Goal: Task Accomplishment & Management: Use online tool/utility

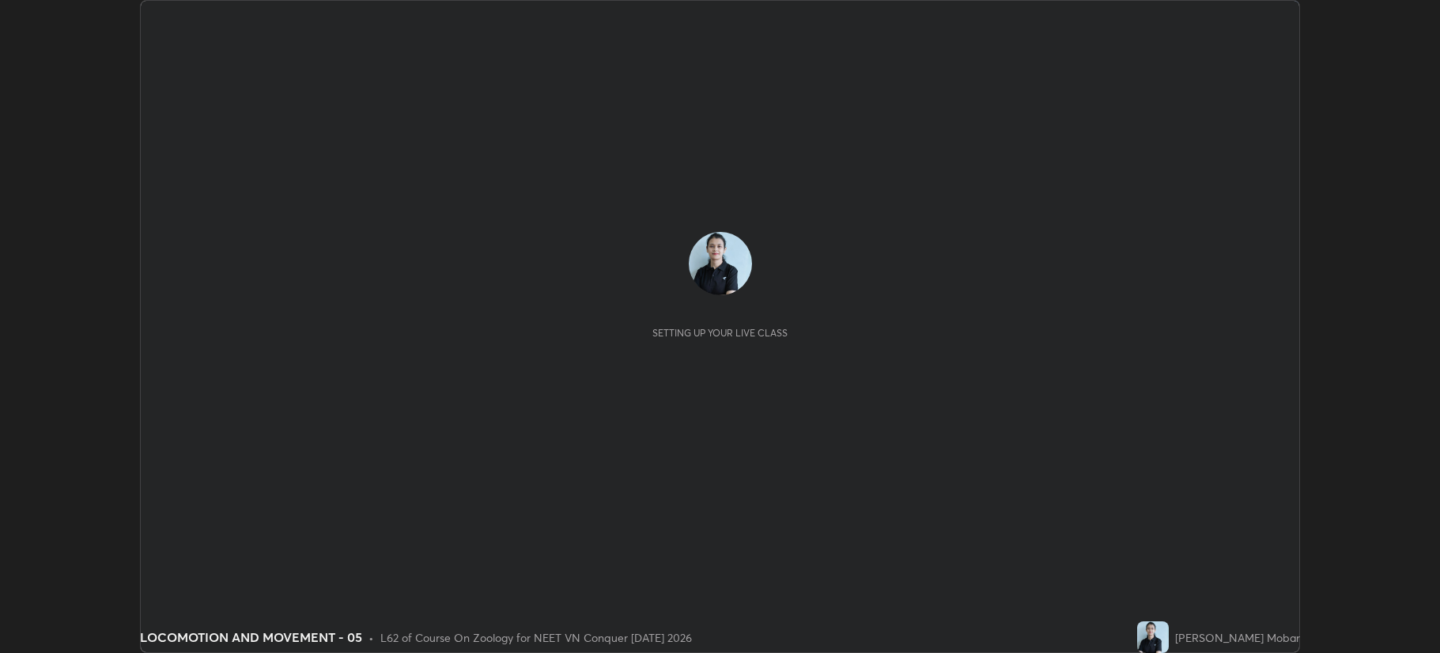
scroll to position [653, 1439]
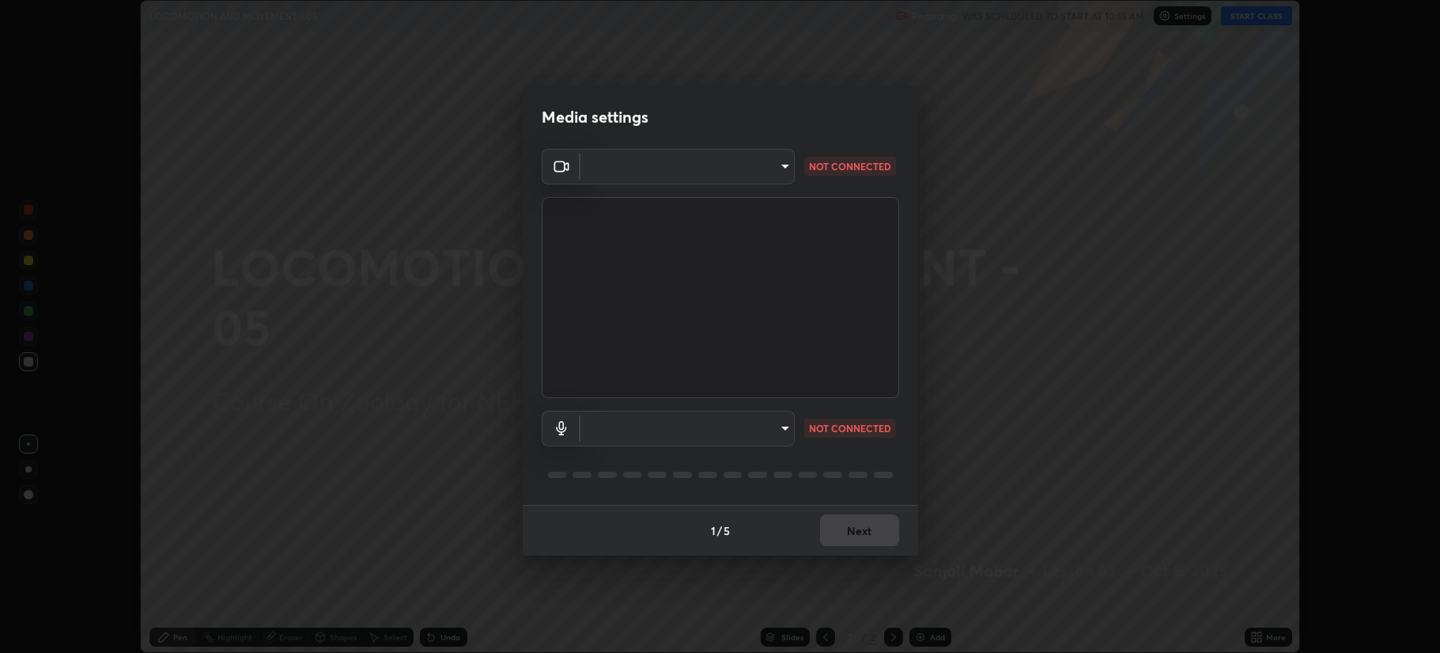
type input "b514d6723dd4d3c471526cd53b1784ca3f70d9044c5aa72a57affb8596088c16"
type input "4b0bcb73a5cd5ad7ac8f15a43def5814917f8cfc26a0fcb8ea41dee10f63b9ca"
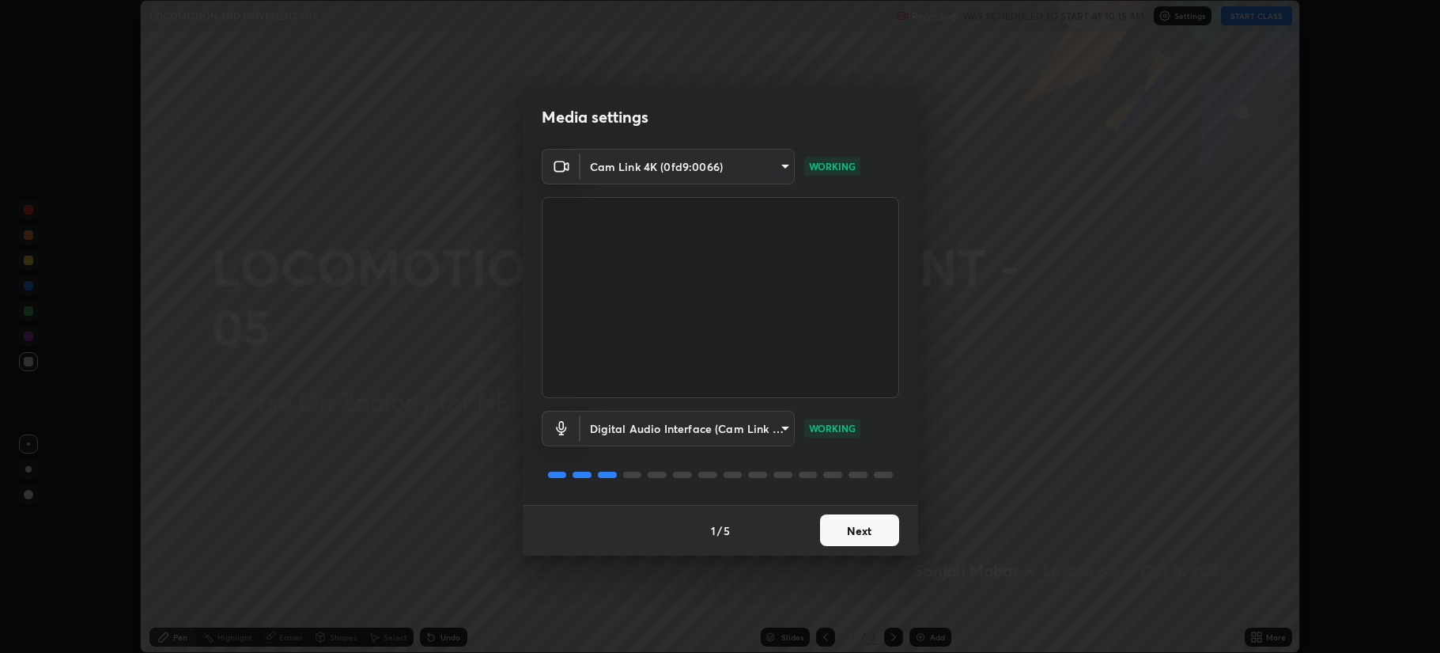
click at [846, 532] on button "Next" at bounding box center [859, 530] width 79 height 32
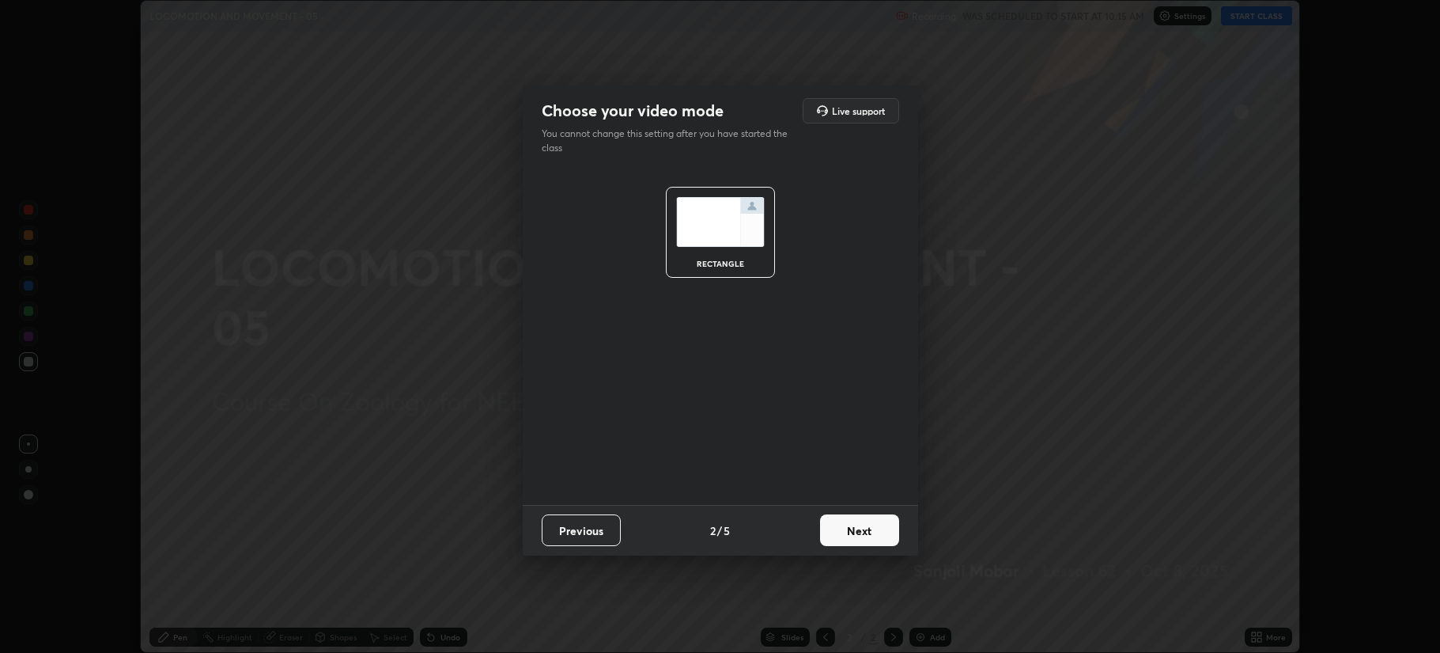
click at [849, 535] on button "Next" at bounding box center [859, 530] width 79 height 32
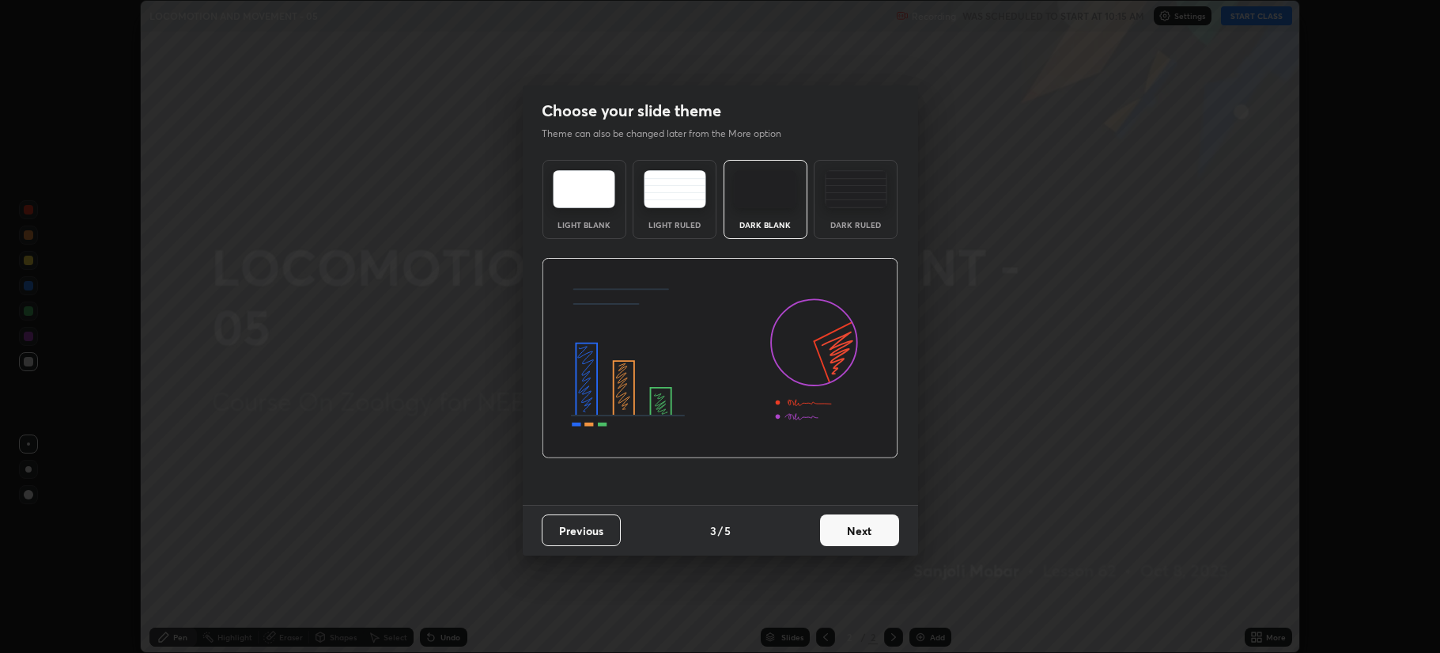
click at [848, 535] on button "Next" at bounding box center [859, 530] width 79 height 32
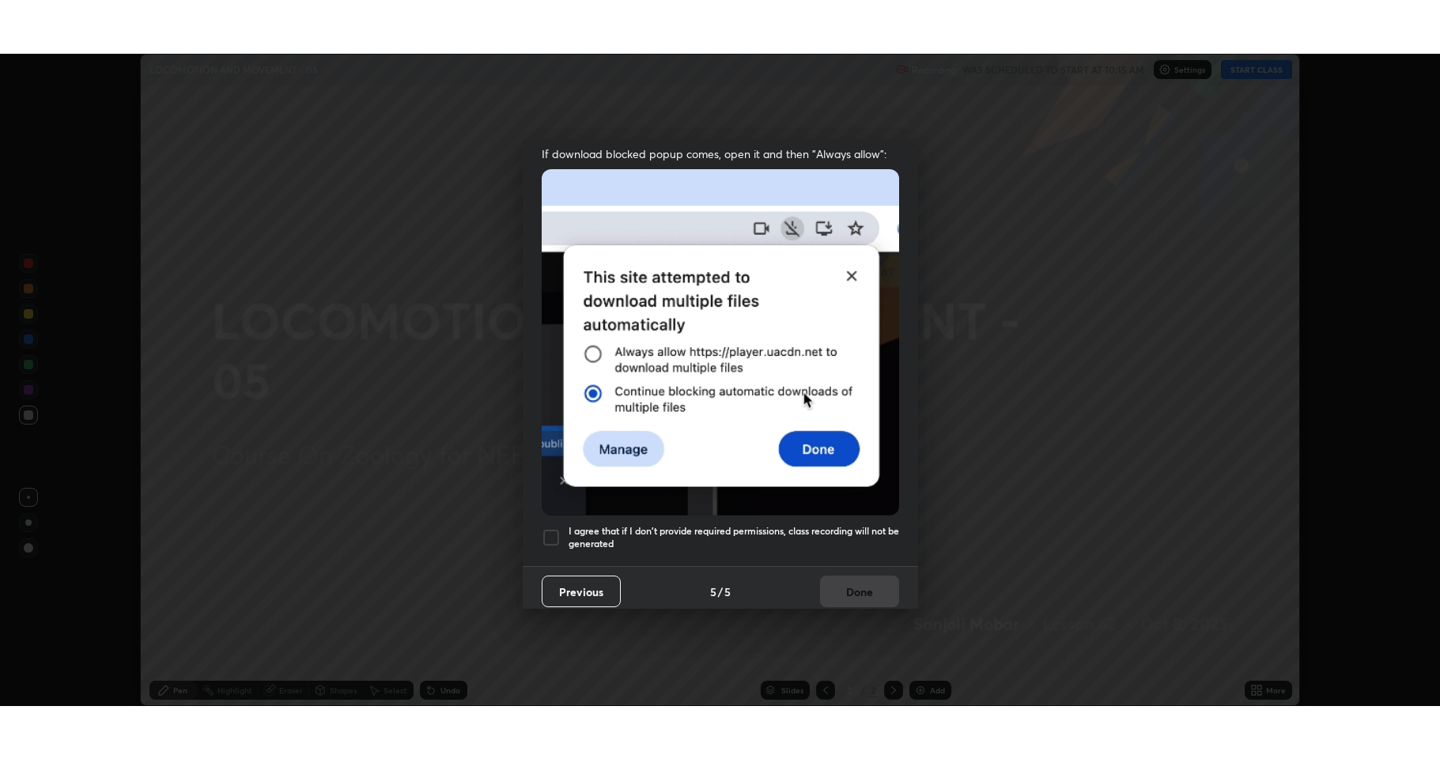
scroll to position [320, 0]
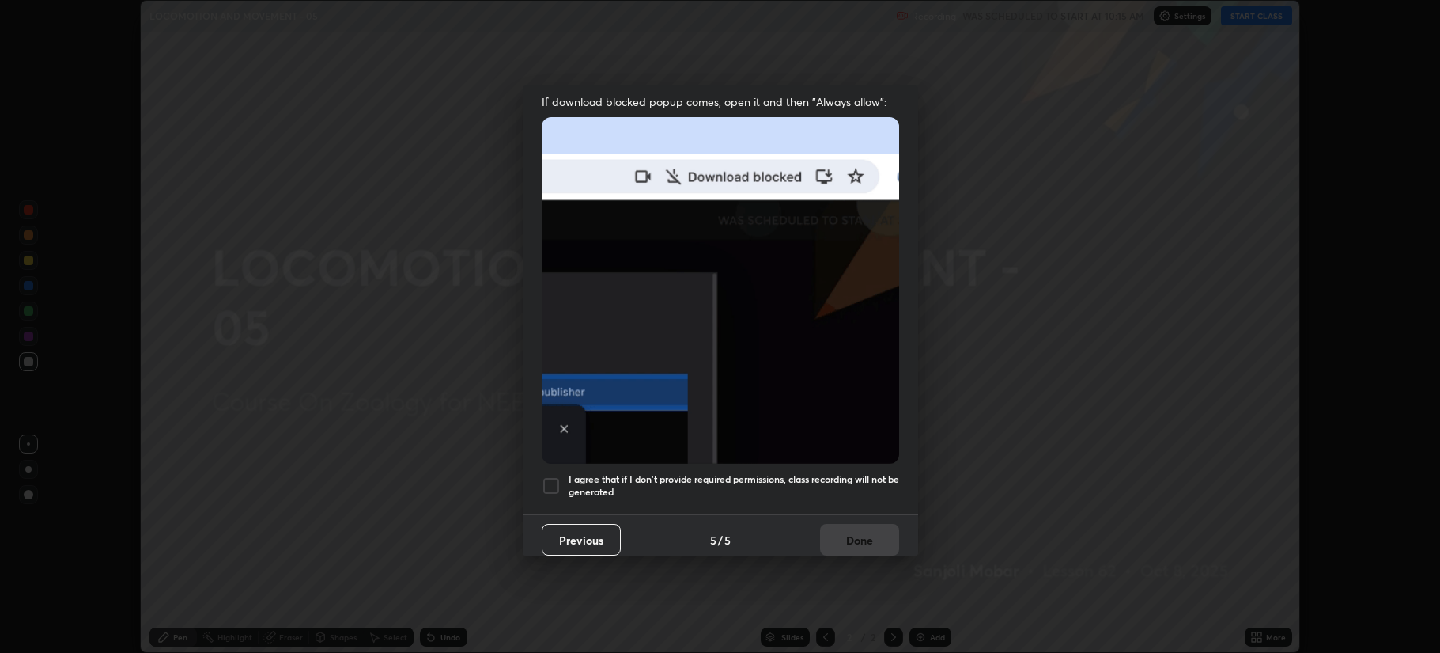
click at [547, 485] on div at bounding box center [551, 485] width 19 height 19
click at [833, 534] on button "Done" at bounding box center [859, 540] width 79 height 32
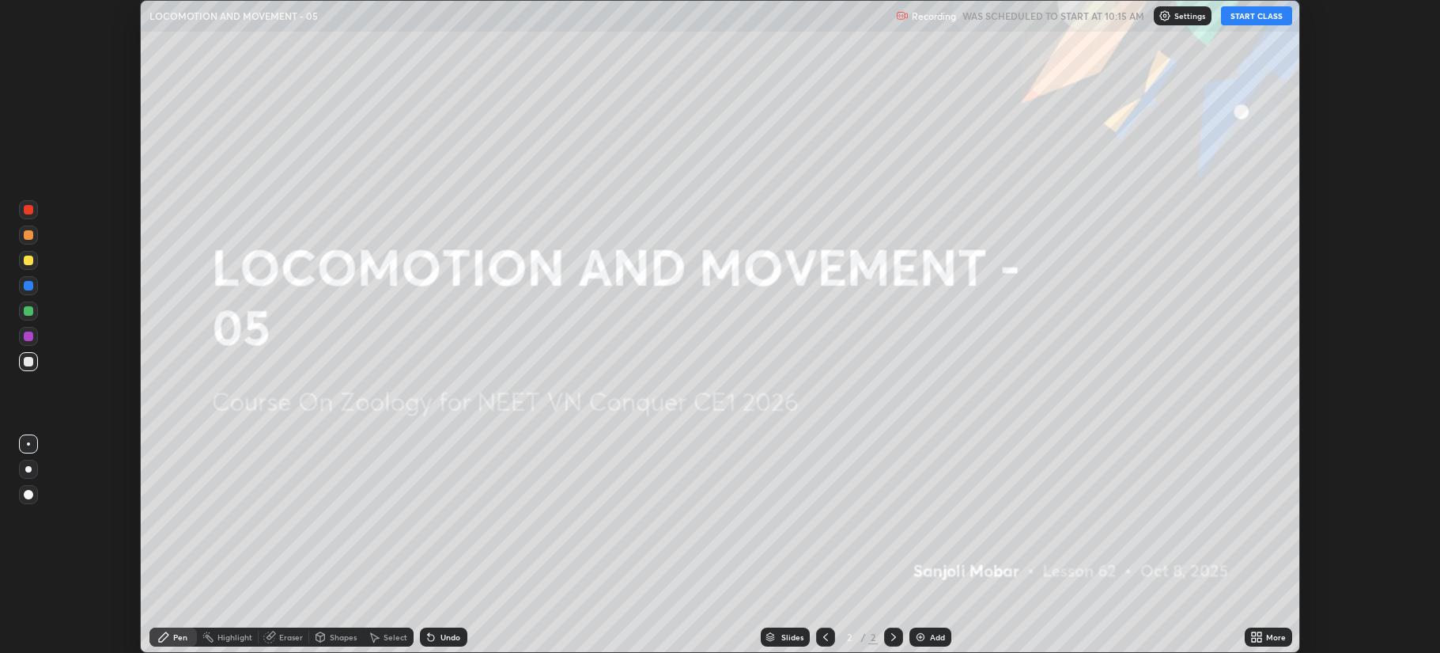
click at [1265, 20] on button "START CLASS" at bounding box center [1256, 15] width 71 height 19
click at [1262, 628] on div "More" at bounding box center [1268, 636] width 47 height 19
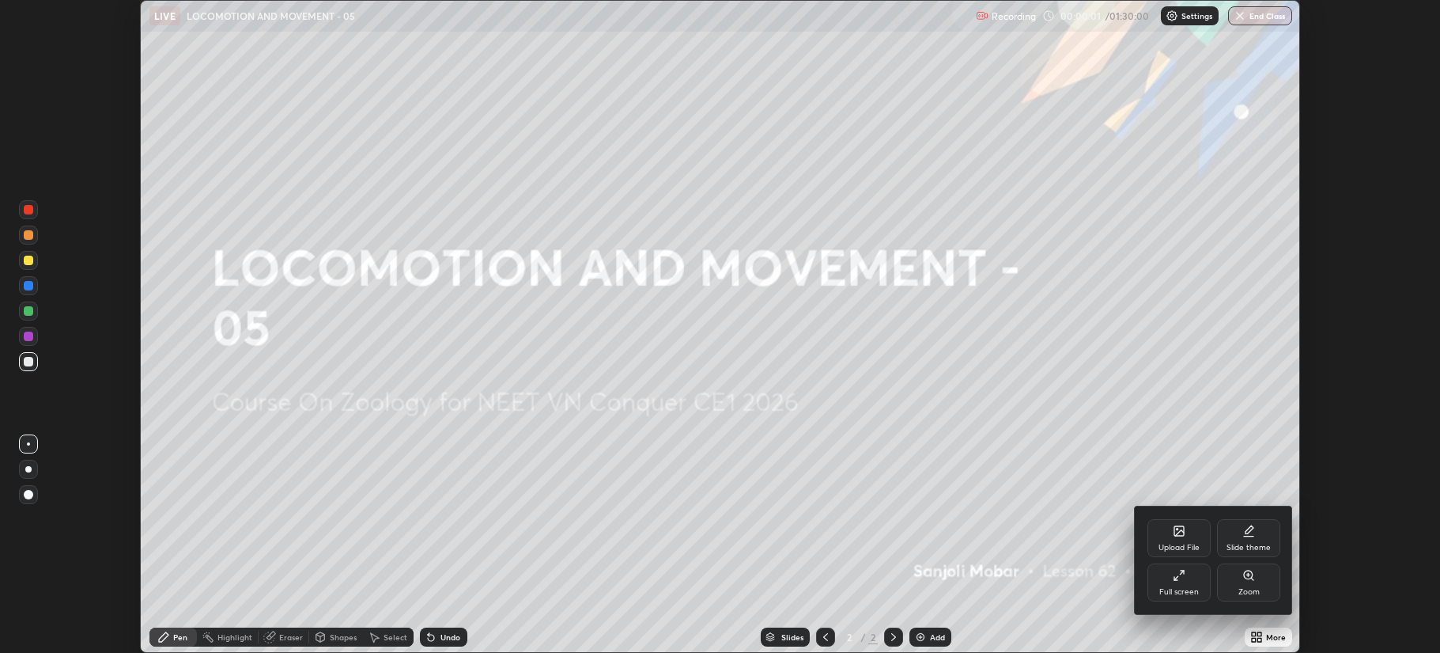
click at [1180, 597] on div "Full screen" at bounding box center [1179, 582] width 63 height 38
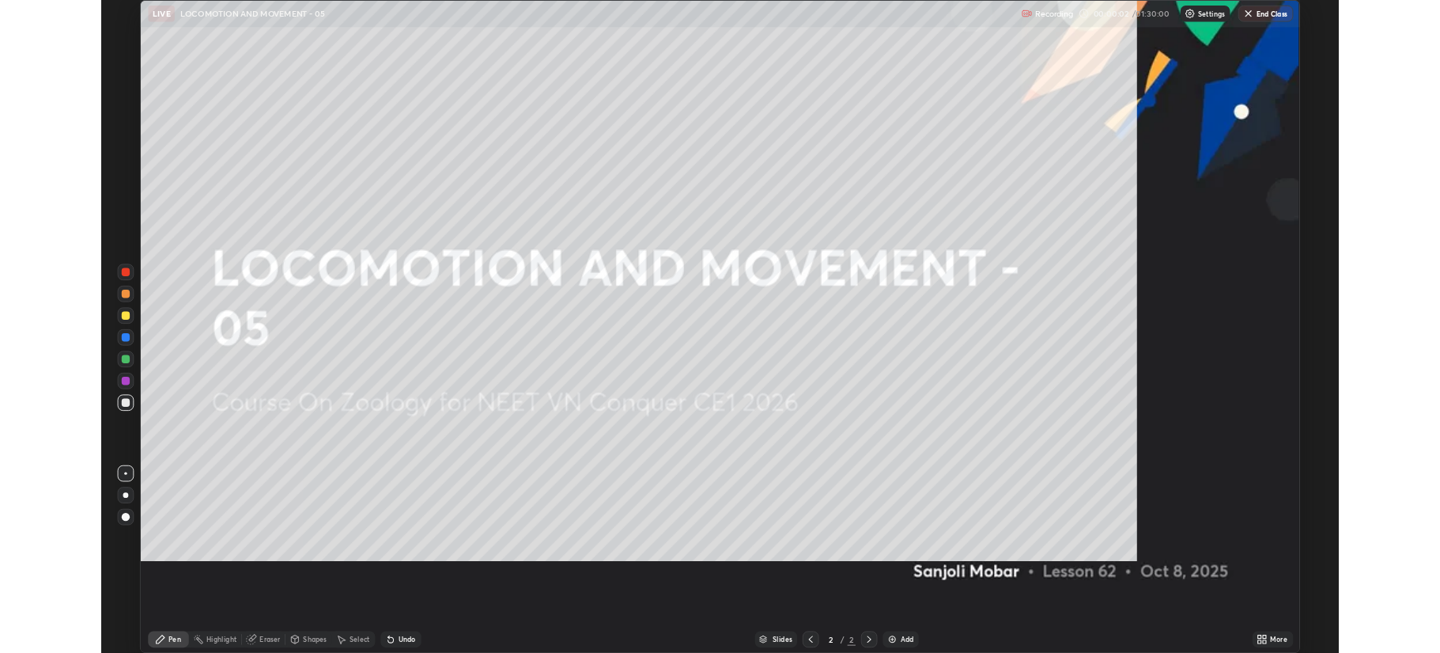
scroll to position [759, 1440]
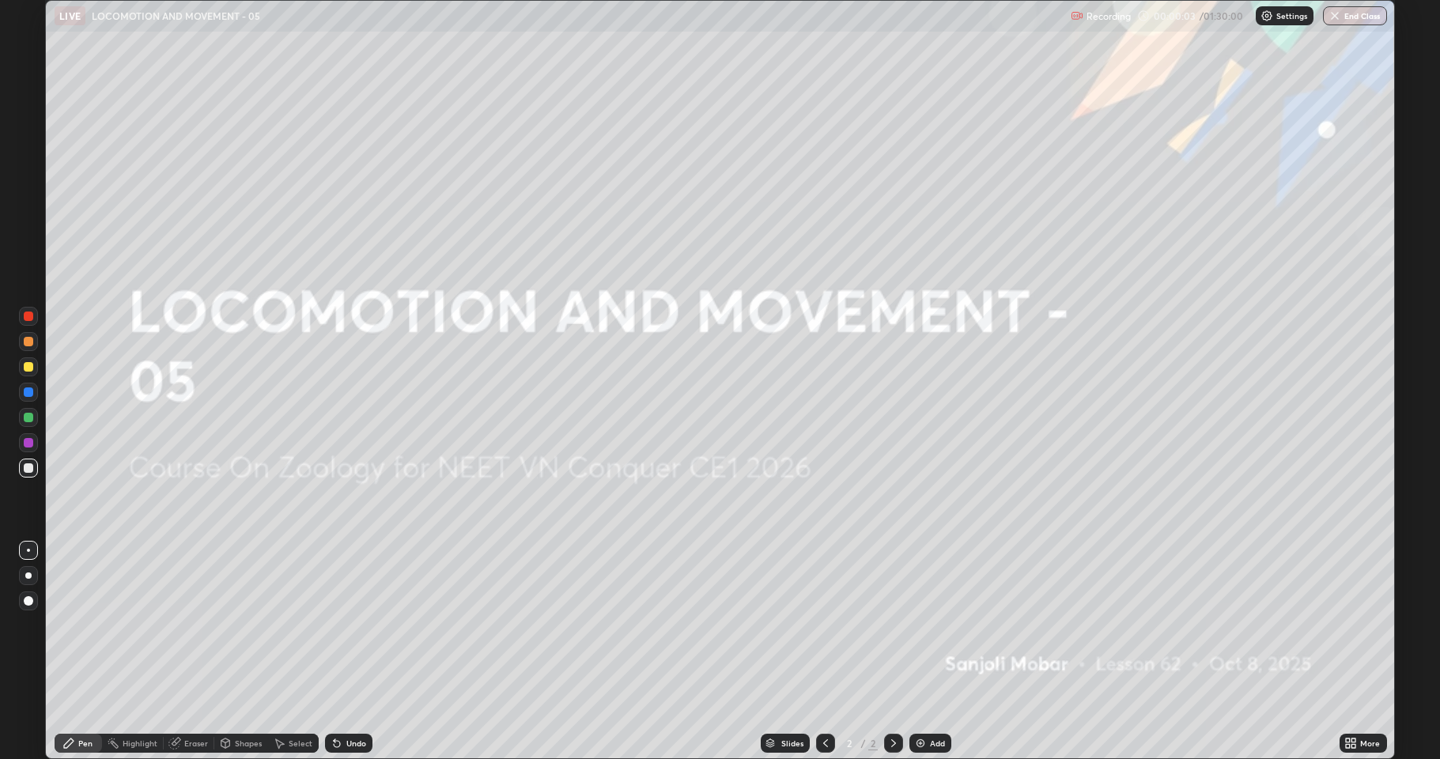
click at [933, 652] on div "Add" at bounding box center [937, 744] width 15 height 8
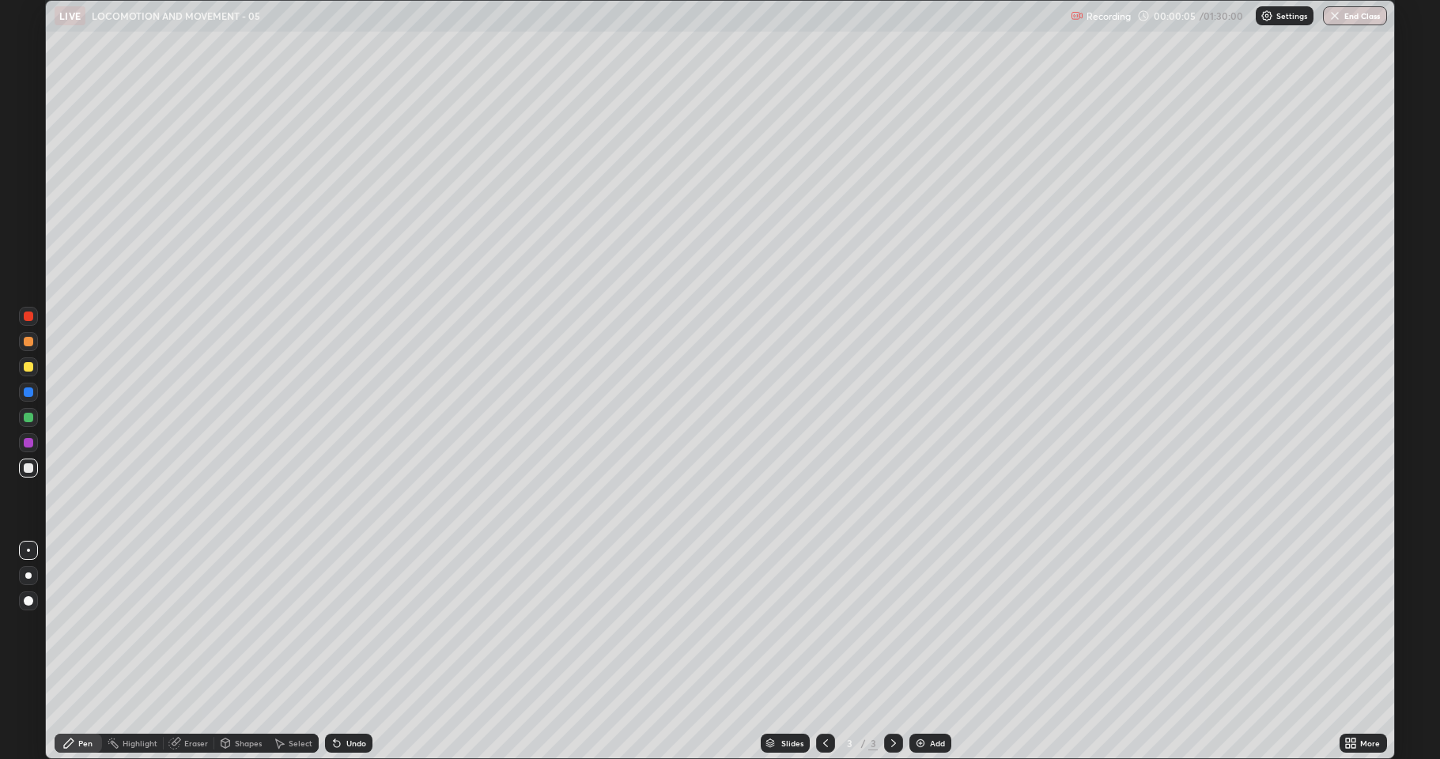
click at [28, 603] on div at bounding box center [28, 600] width 9 height 9
click at [28, 343] on div at bounding box center [28, 341] width 9 height 9
click at [34, 544] on div at bounding box center [28, 550] width 19 height 19
click at [31, 337] on div at bounding box center [28, 341] width 9 height 9
click at [28, 576] on div at bounding box center [28, 576] width 6 height 6
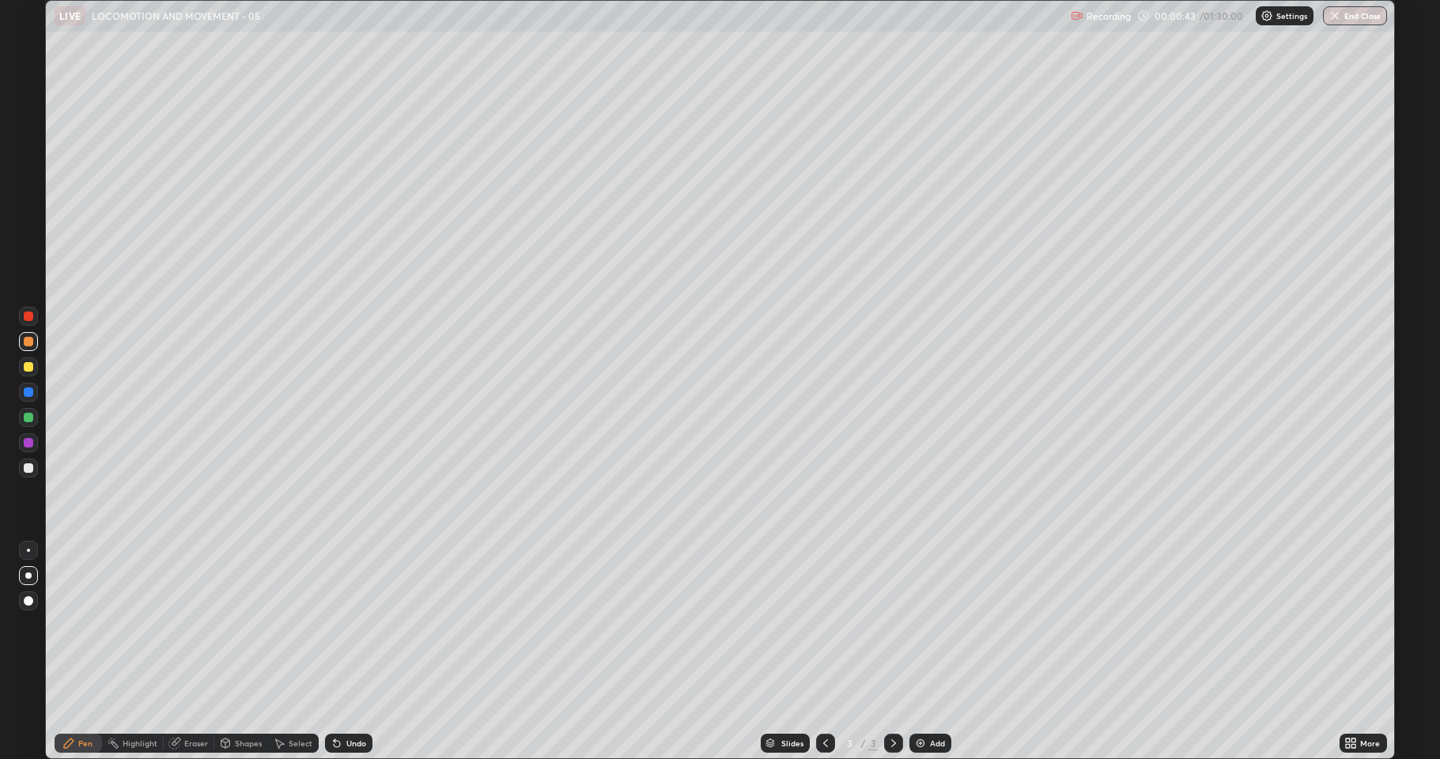
click at [29, 369] on div at bounding box center [28, 366] width 9 height 9
click at [31, 417] on div at bounding box center [28, 417] width 9 height 9
click at [25, 445] on div at bounding box center [28, 442] width 9 height 9
click at [28, 369] on div at bounding box center [28, 366] width 9 height 9
click at [27, 367] on div at bounding box center [28, 366] width 9 height 9
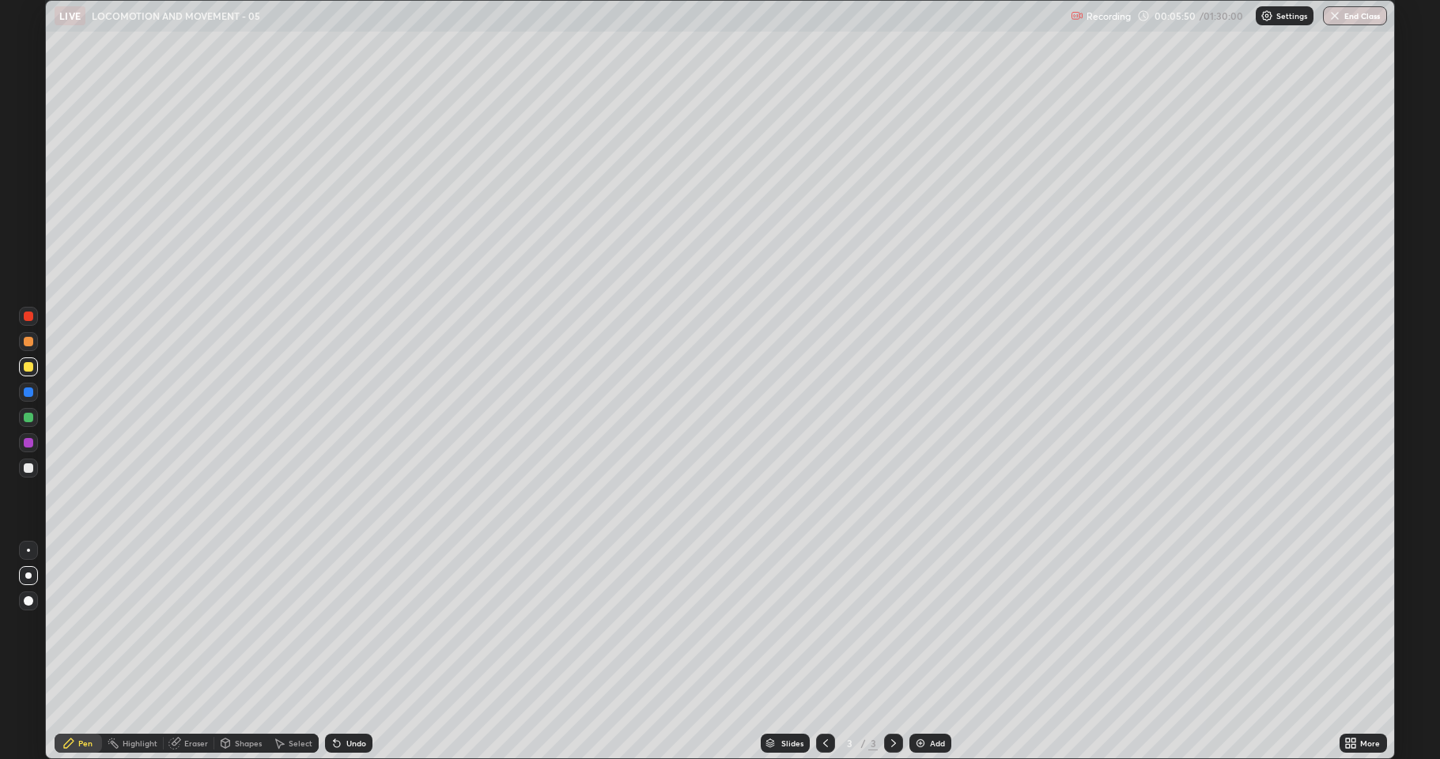
click at [25, 472] on div at bounding box center [28, 467] width 9 height 9
click at [22, 546] on div at bounding box center [28, 550] width 19 height 19
click at [348, 652] on div "Undo" at bounding box center [356, 744] width 20 height 8
click at [927, 652] on div "Add" at bounding box center [931, 743] width 42 height 19
click at [34, 366] on div at bounding box center [28, 367] width 19 height 19
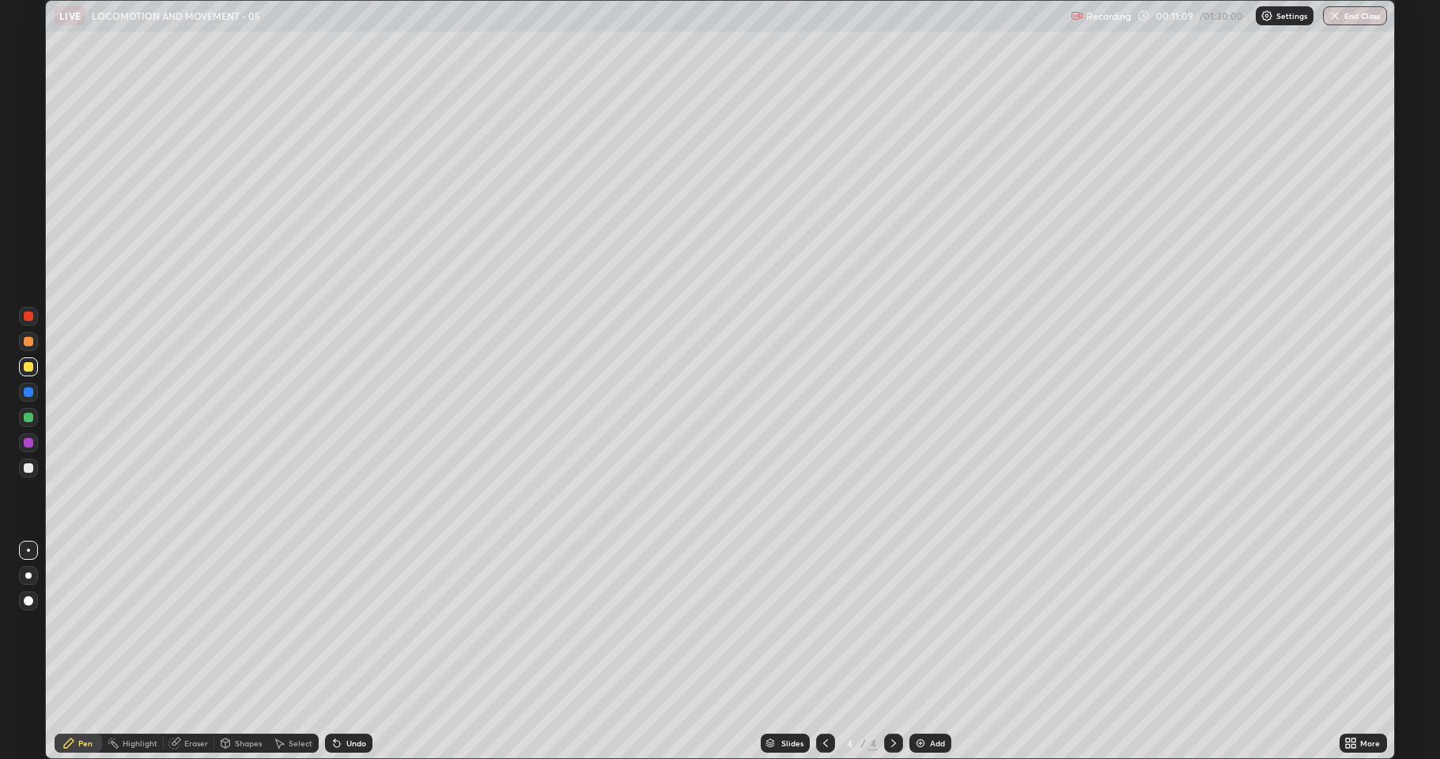
click at [29, 575] on div at bounding box center [28, 576] width 6 height 6
click at [27, 550] on div at bounding box center [28, 550] width 3 height 3
click at [26, 475] on div at bounding box center [28, 468] width 19 height 19
click at [350, 652] on div "Undo" at bounding box center [348, 743] width 47 height 19
click at [34, 418] on div at bounding box center [28, 417] width 19 height 19
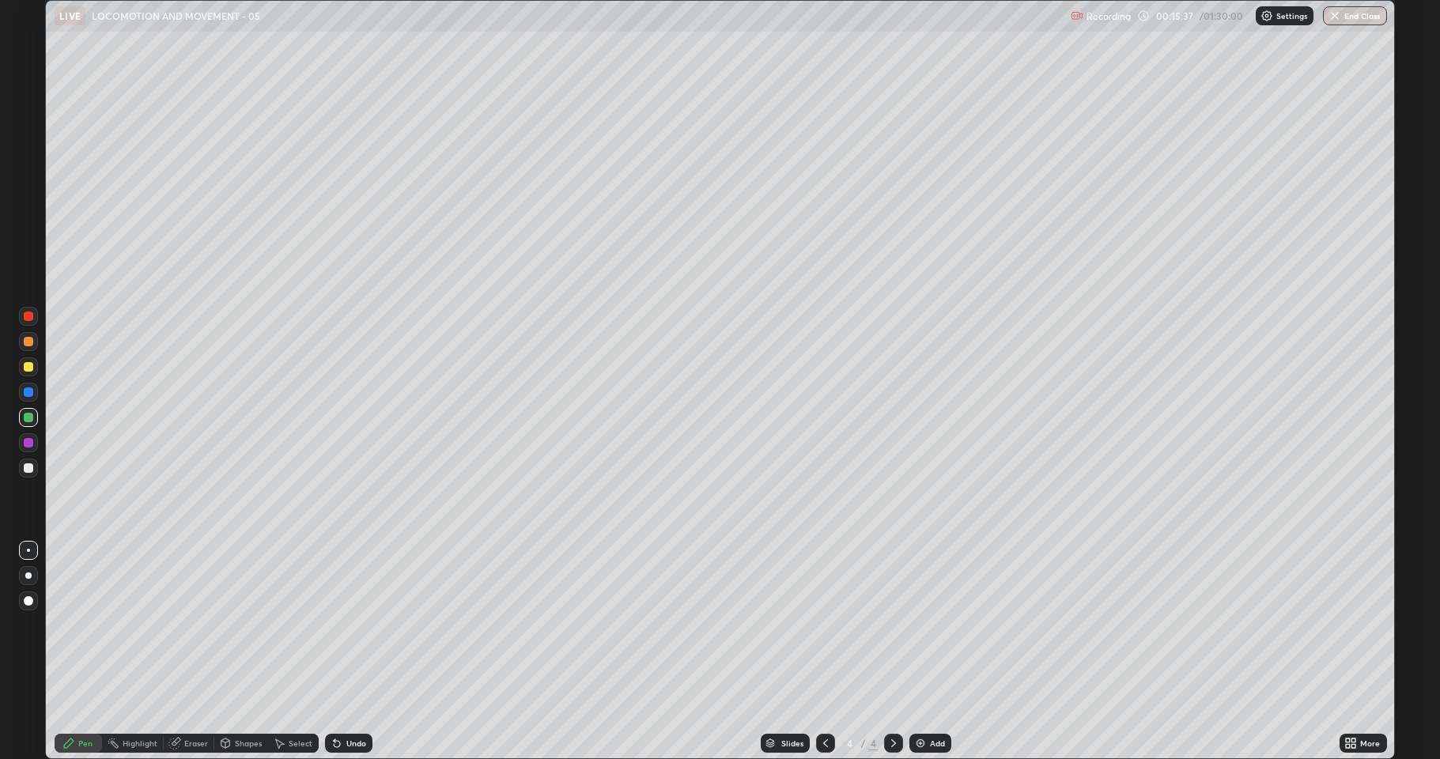
click at [26, 478] on div at bounding box center [28, 468] width 19 height 25
click at [28, 367] on div at bounding box center [28, 366] width 9 height 9
click at [25, 467] on div at bounding box center [28, 467] width 9 height 9
click at [925, 652] on div "Add" at bounding box center [931, 743] width 42 height 19
click at [30, 336] on div at bounding box center [28, 341] width 19 height 19
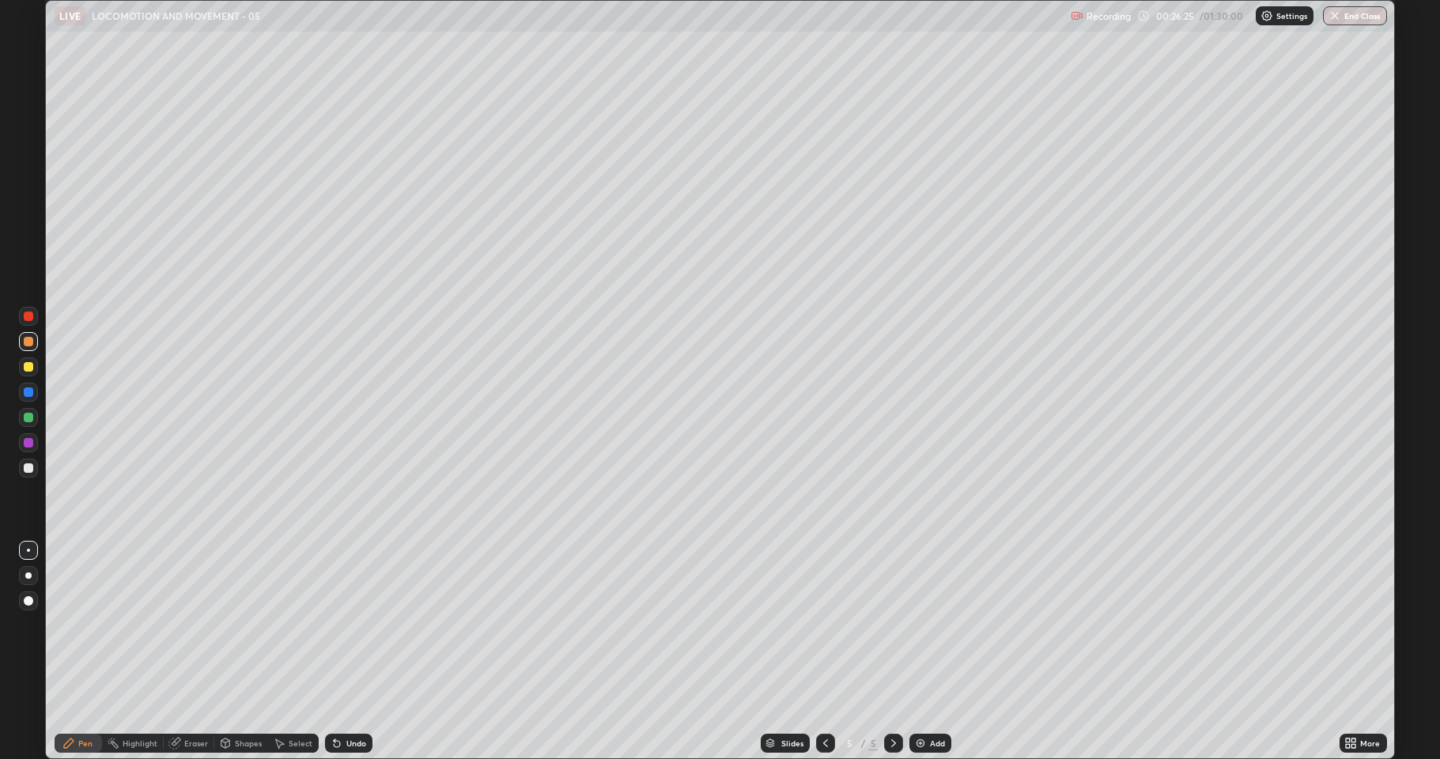
click at [27, 418] on div at bounding box center [28, 417] width 9 height 9
click at [32, 370] on div at bounding box center [28, 366] width 9 height 9
click at [34, 475] on div at bounding box center [28, 468] width 19 height 19
click at [352, 652] on div "Undo" at bounding box center [356, 744] width 20 height 8
click at [355, 652] on div "Undo" at bounding box center [356, 744] width 20 height 8
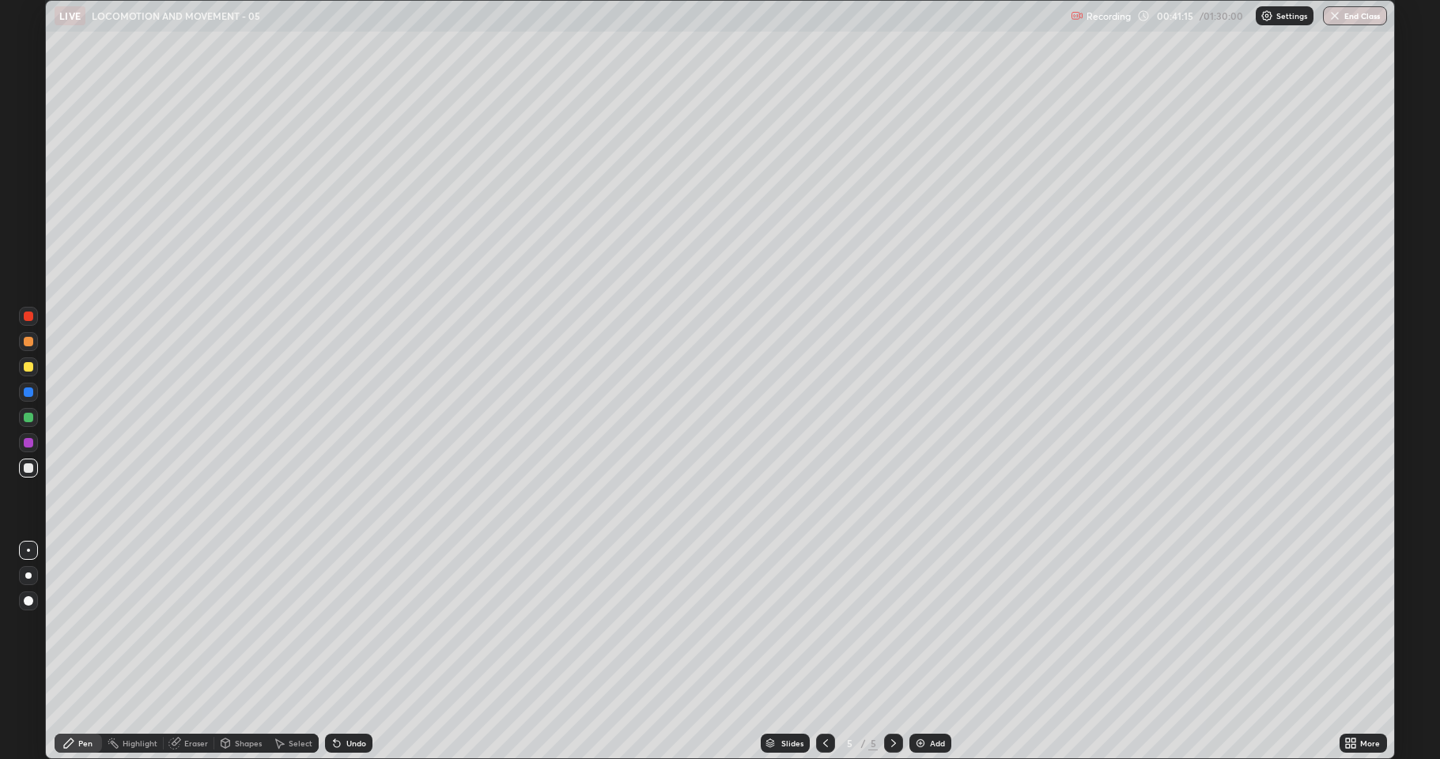
click at [357, 652] on div "Undo" at bounding box center [356, 744] width 20 height 8
click at [355, 652] on div "Undo" at bounding box center [356, 744] width 20 height 8
click at [28, 368] on div at bounding box center [28, 366] width 9 height 9
click at [187, 652] on div "Eraser" at bounding box center [196, 744] width 24 height 8
click at [73, 652] on icon at bounding box center [68, 743] width 13 height 13
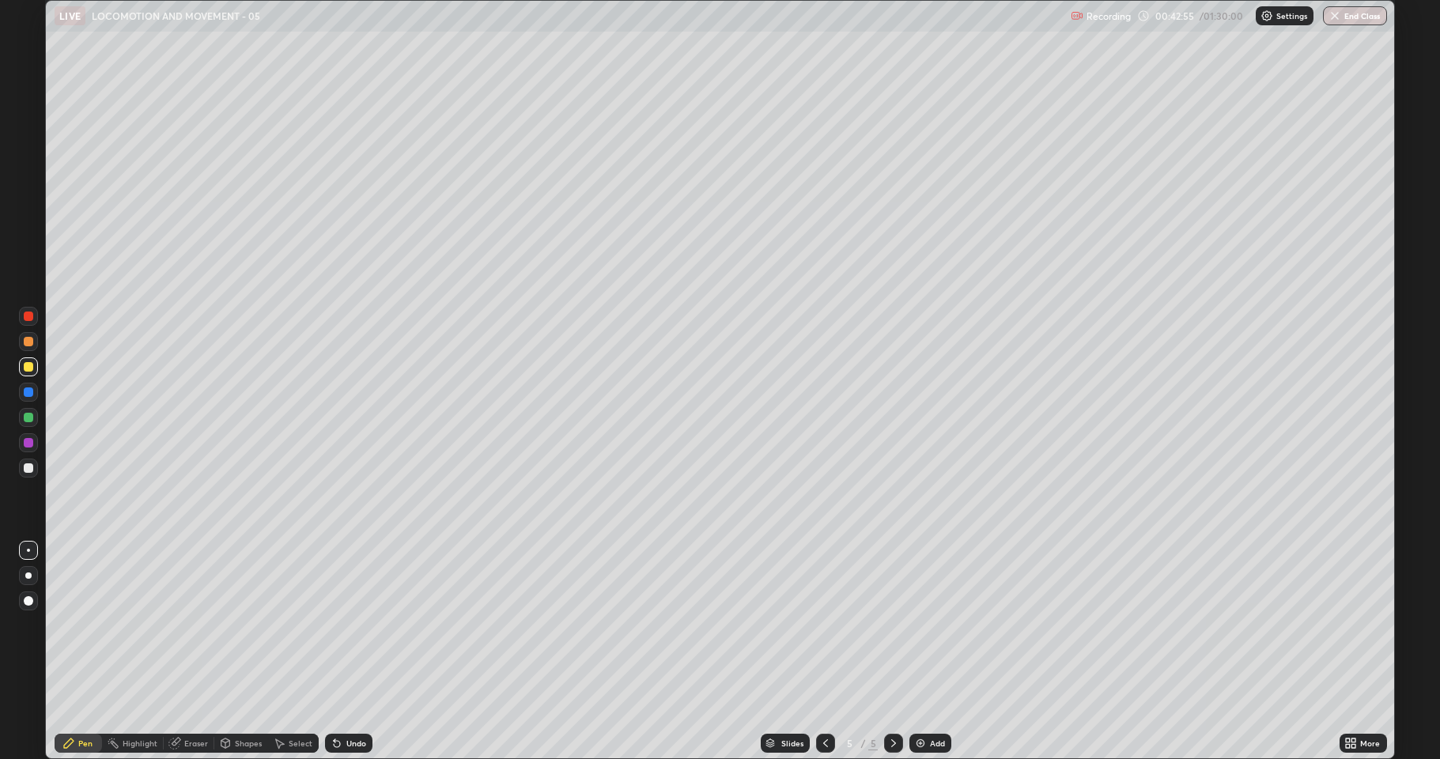
click at [339, 652] on icon at bounding box center [337, 743] width 13 height 13
click at [346, 652] on div "Undo" at bounding box center [348, 743] width 47 height 19
click at [189, 652] on div "Eraser" at bounding box center [196, 744] width 24 height 8
click at [91, 652] on div "Pen" at bounding box center [85, 744] width 14 height 8
click at [28, 467] on div at bounding box center [28, 467] width 9 height 9
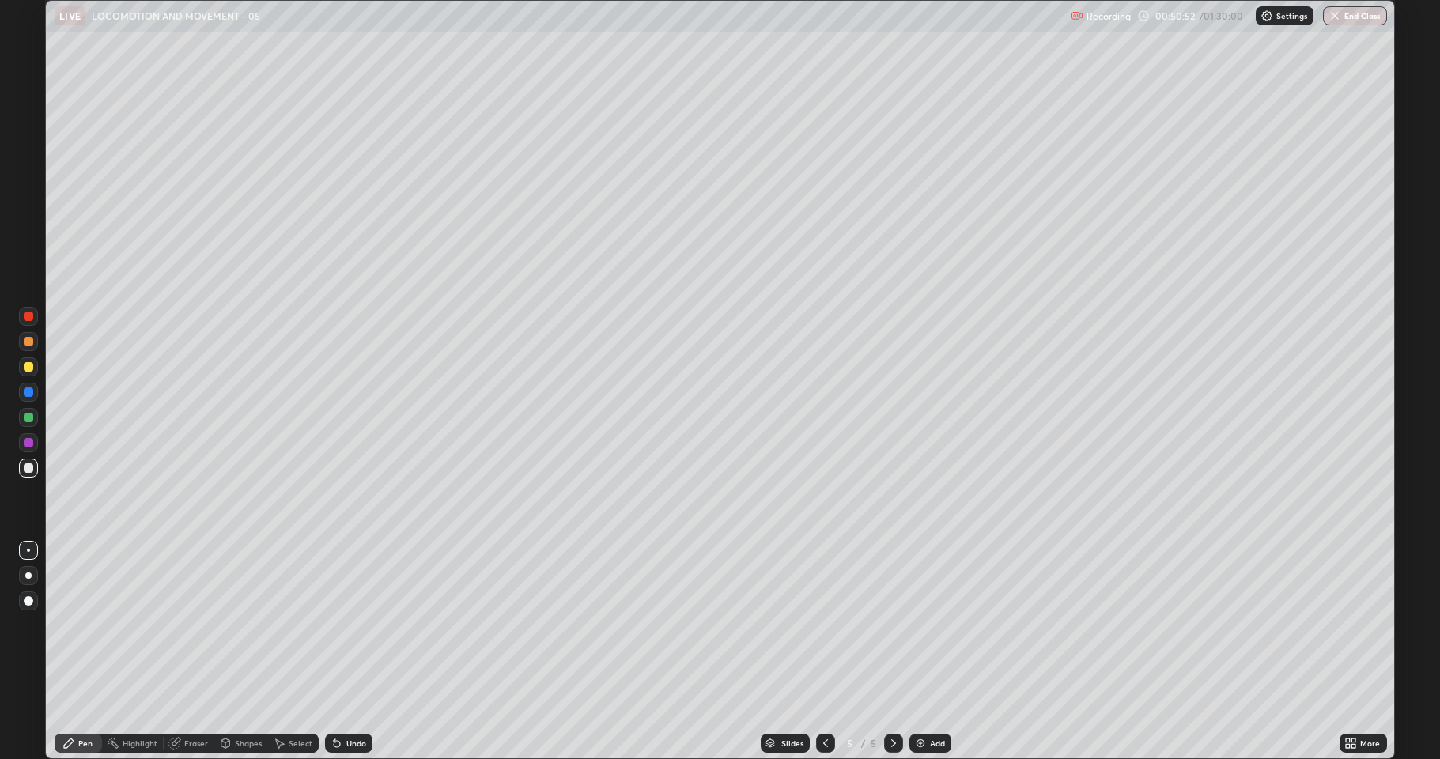
click at [24, 368] on div at bounding box center [28, 366] width 9 height 9
click at [921, 652] on img at bounding box center [920, 743] width 13 height 13
click at [35, 598] on div at bounding box center [28, 601] width 19 height 19
click at [821, 652] on icon at bounding box center [825, 743] width 13 height 13
click at [824, 652] on icon at bounding box center [825, 743] width 13 height 13
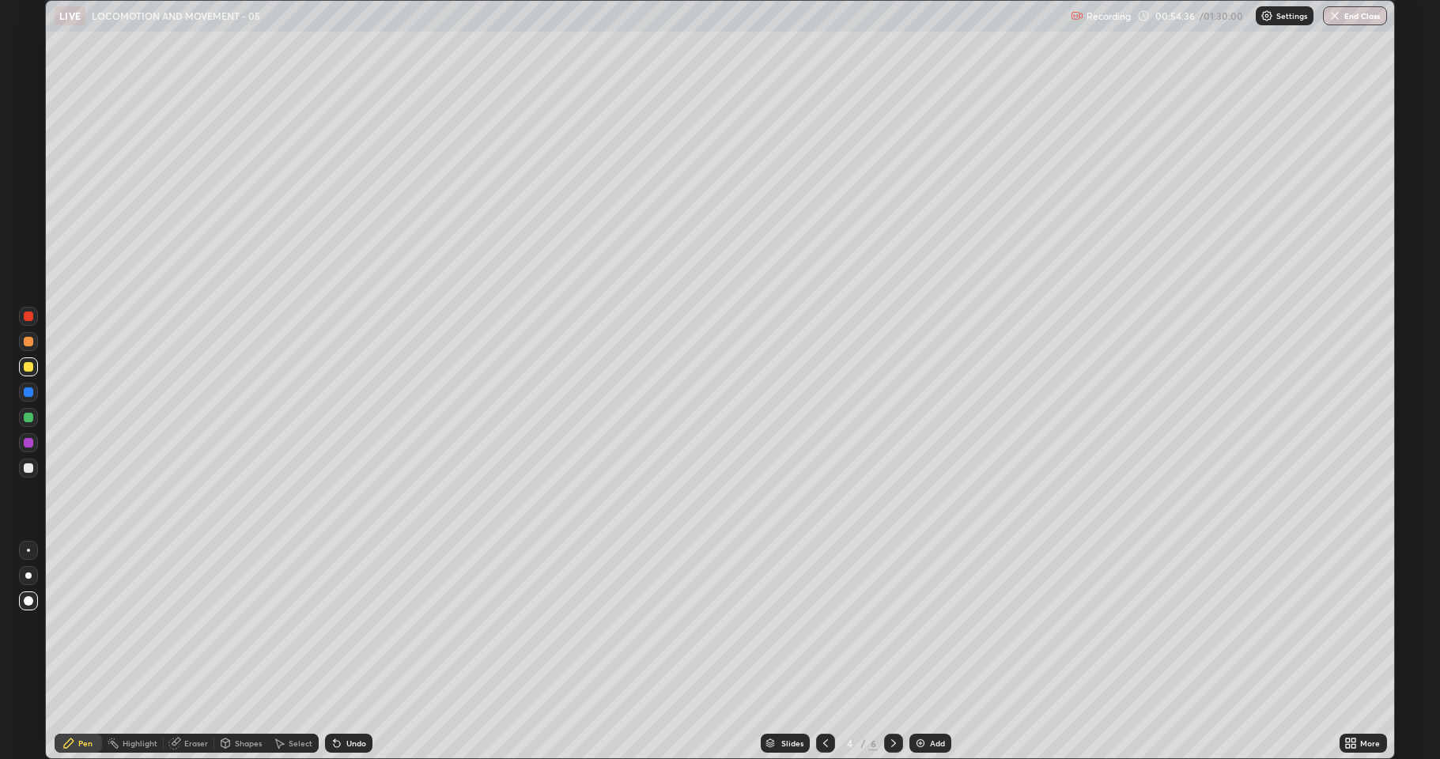
click at [817, 652] on div at bounding box center [825, 743] width 19 height 19
click at [824, 652] on icon at bounding box center [825, 743] width 13 height 13
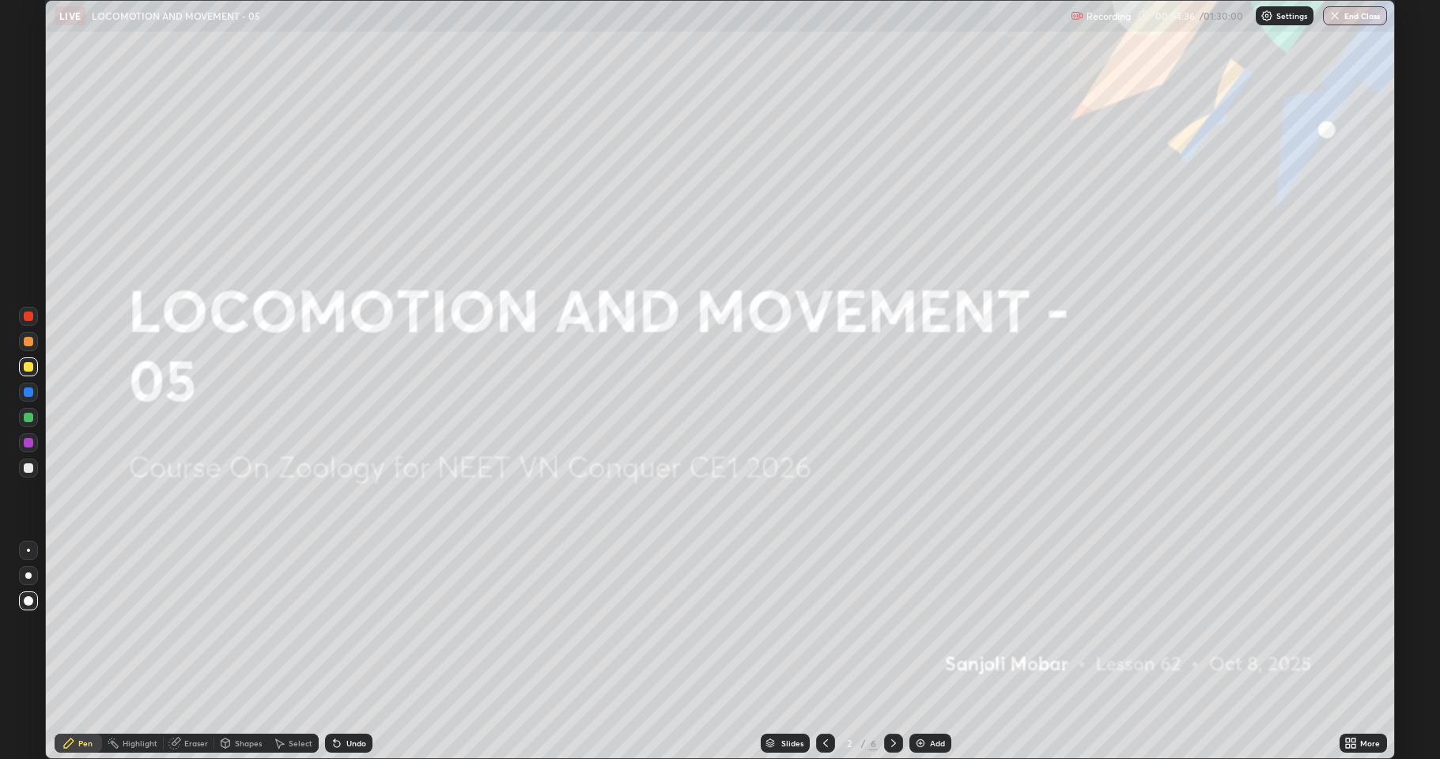
click at [823, 652] on icon at bounding box center [825, 743] width 13 height 13
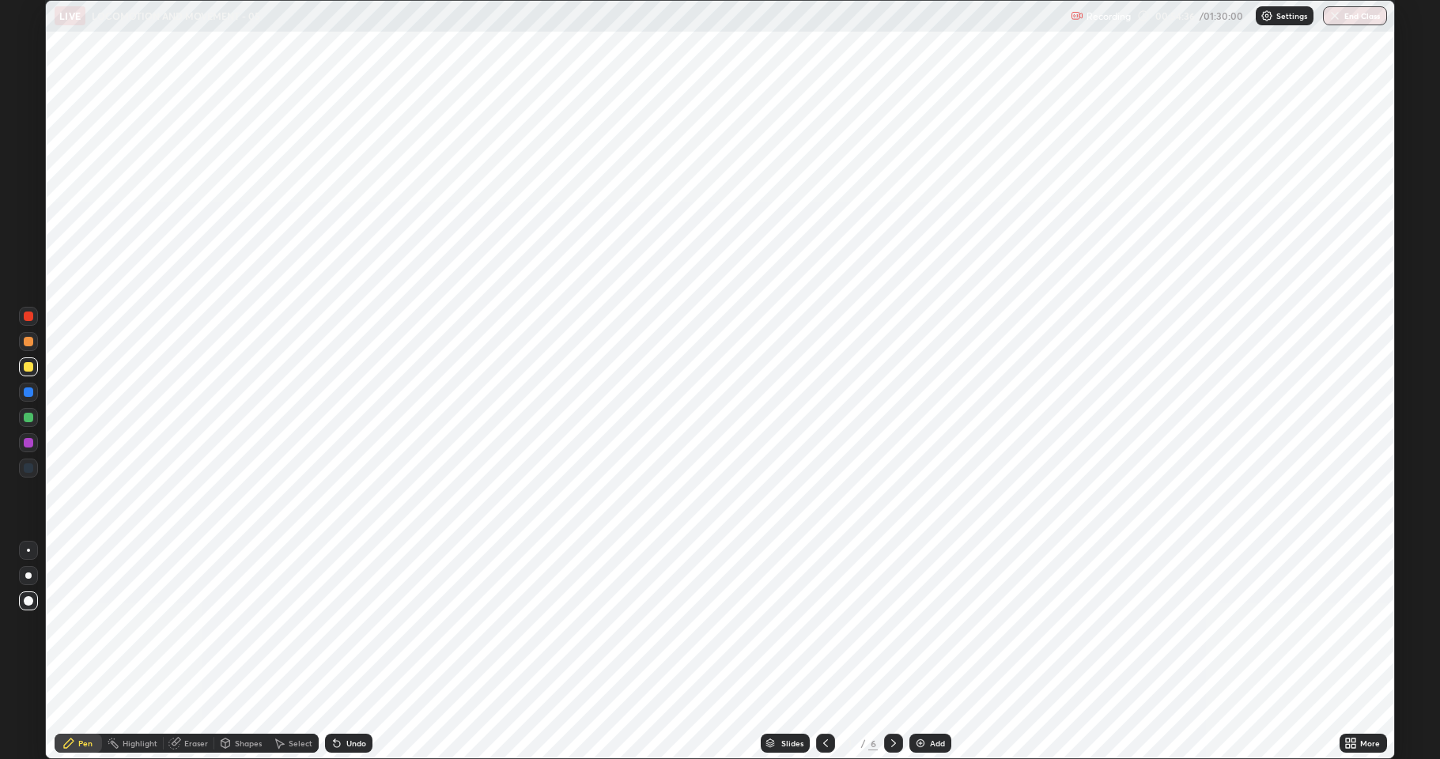
click at [823, 652] on icon at bounding box center [825, 743] width 13 height 13
click at [893, 652] on icon at bounding box center [893, 743] width 13 height 13
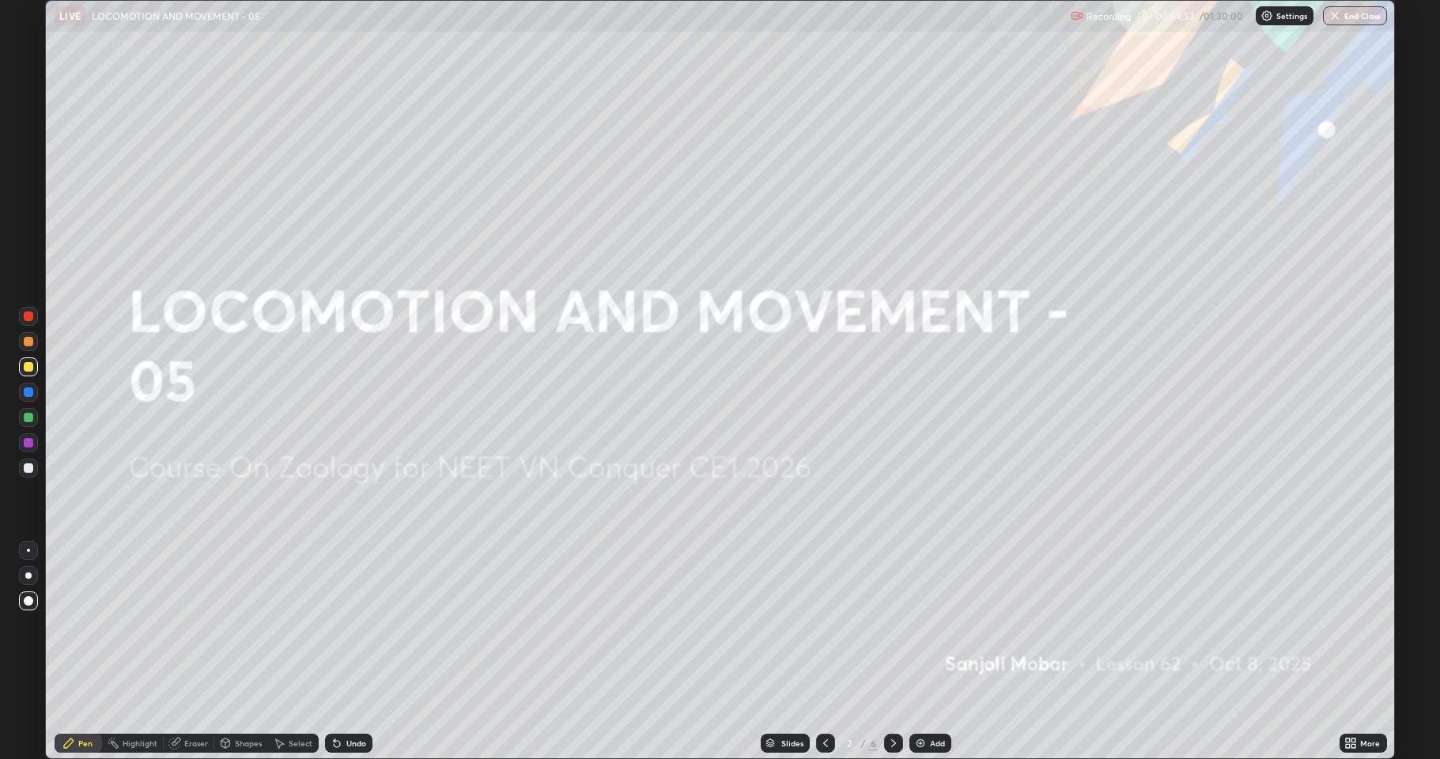
click at [892, 652] on icon at bounding box center [893, 743] width 13 height 13
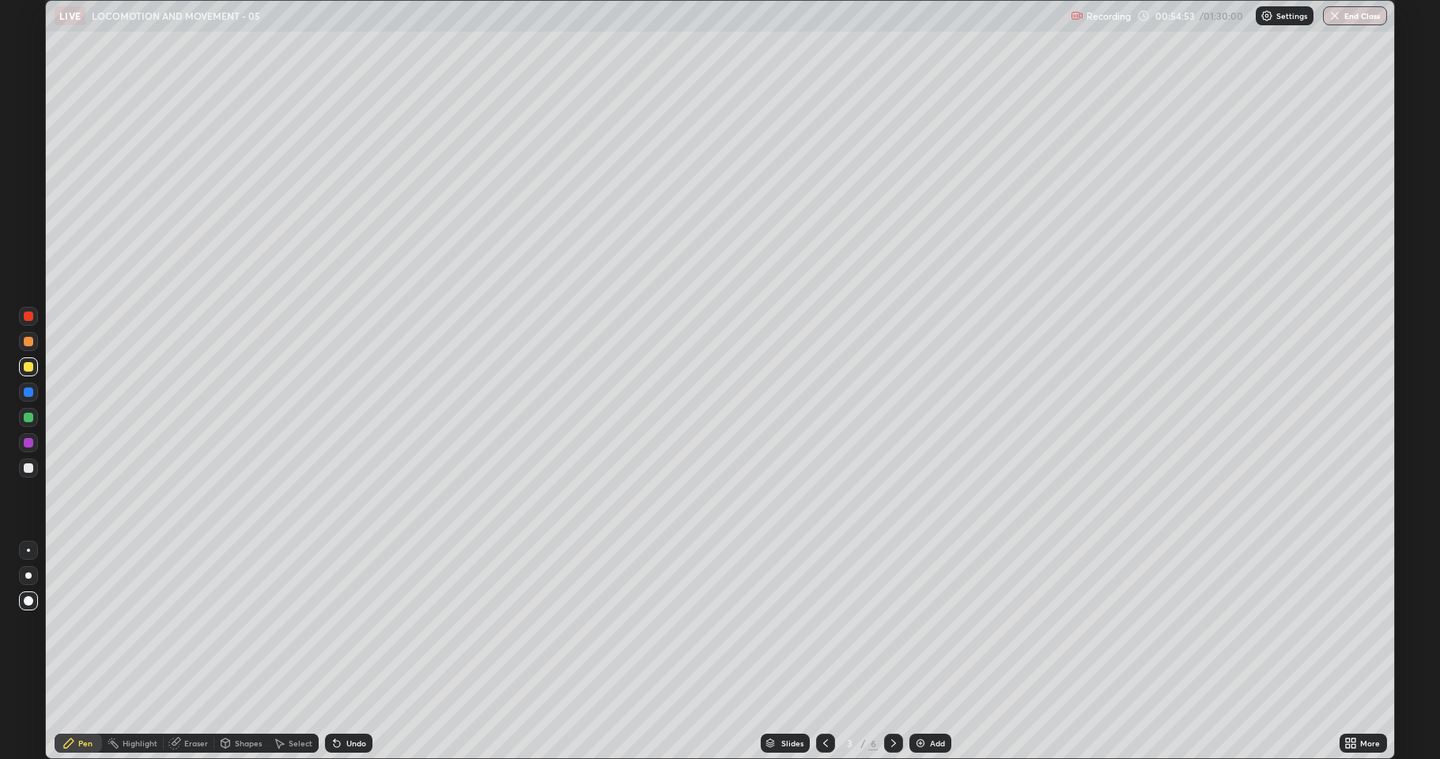
click at [892, 652] on icon at bounding box center [893, 743] width 13 height 13
click at [37, 471] on div at bounding box center [28, 468] width 19 height 19
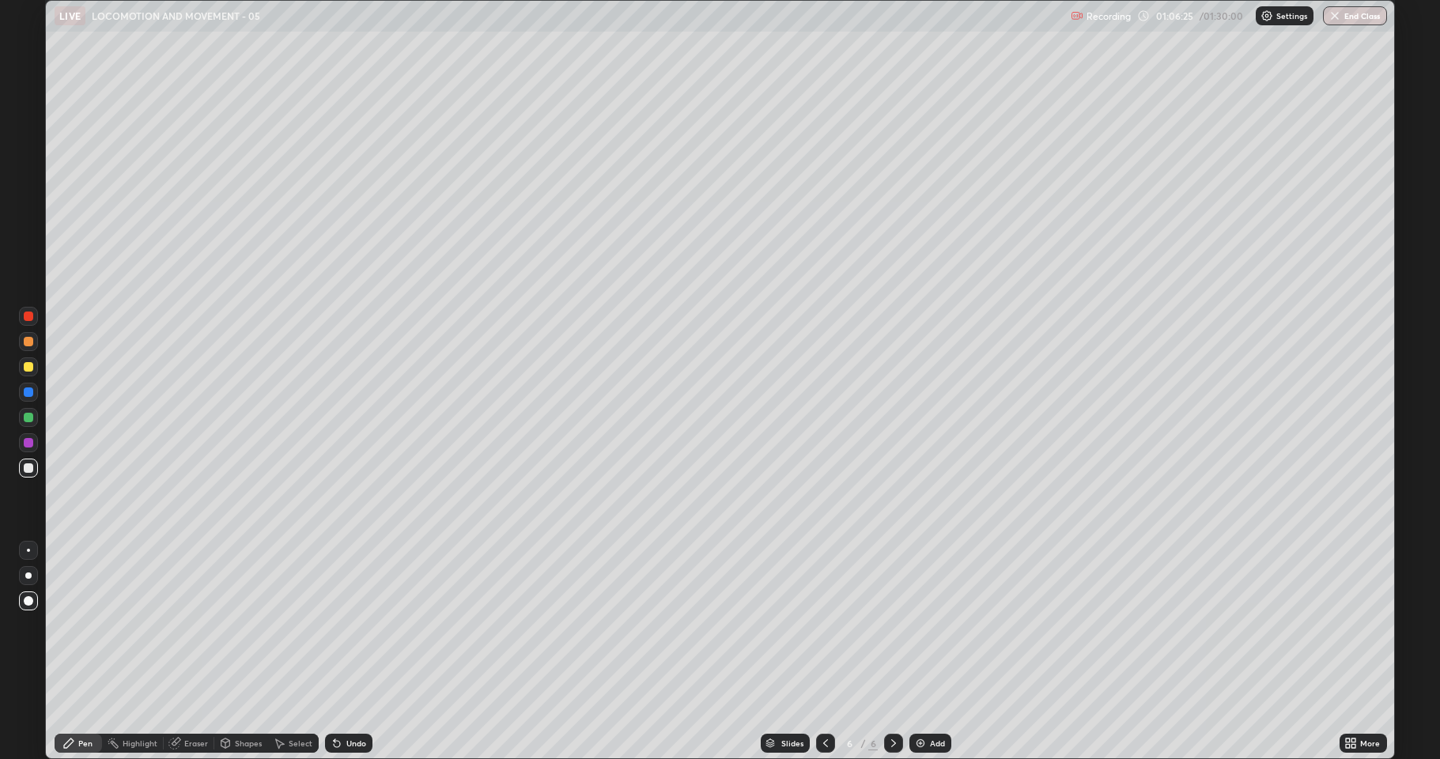
click at [27, 550] on div at bounding box center [28, 550] width 3 height 3
click at [346, 652] on div "Undo" at bounding box center [356, 744] width 20 height 8
click at [349, 652] on div "Undo" at bounding box center [348, 743] width 47 height 19
click at [30, 366] on div at bounding box center [28, 366] width 9 height 9
click at [924, 652] on img at bounding box center [920, 743] width 13 height 13
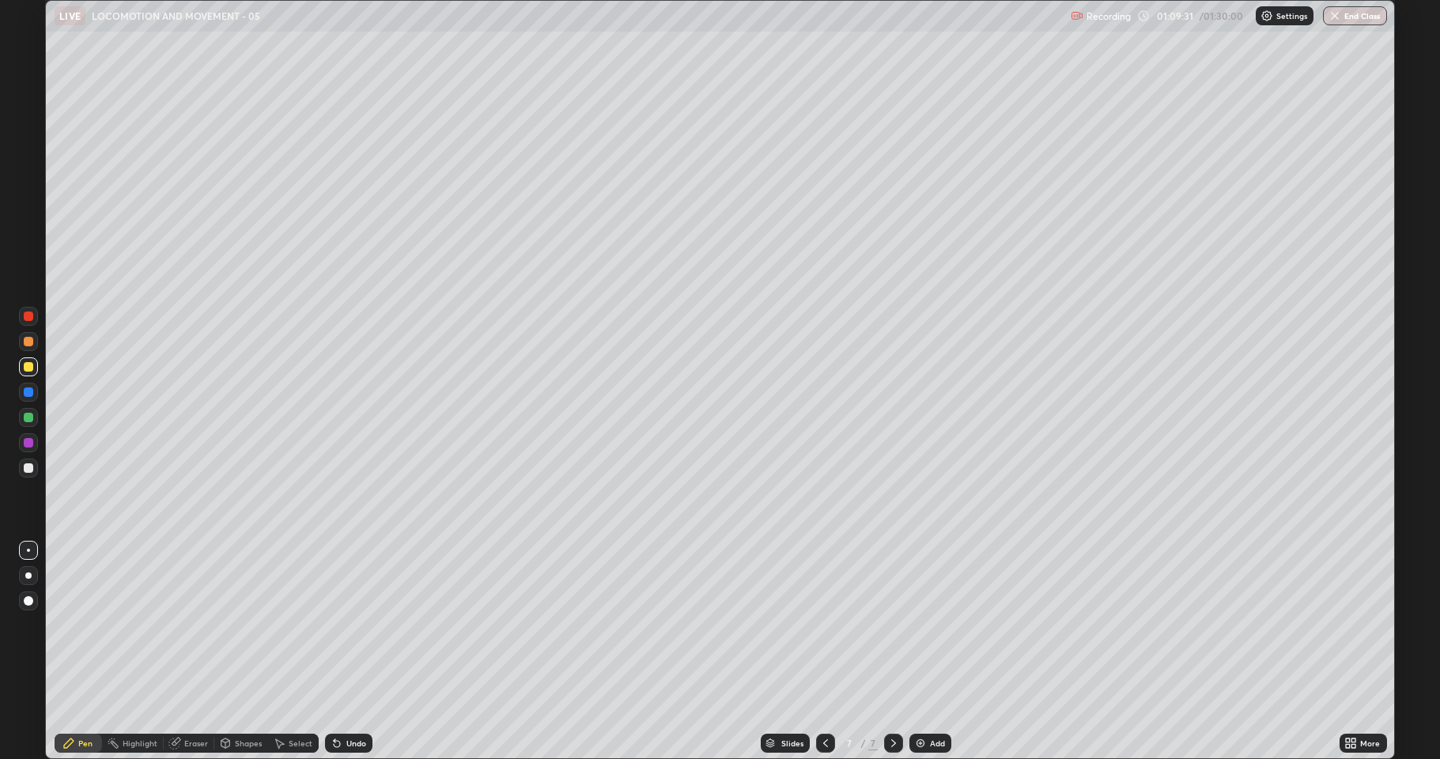
click at [30, 468] on div at bounding box center [28, 467] width 9 height 9
click at [28, 365] on div at bounding box center [28, 366] width 9 height 9
click at [25, 420] on div at bounding box center [28, 417] width 9 height 9
click at [19, 468] on div at bounding box center [28, 468] width 19 height 19
click at [26, 369] on div at bounding box center [28, 366] width 9 height 9
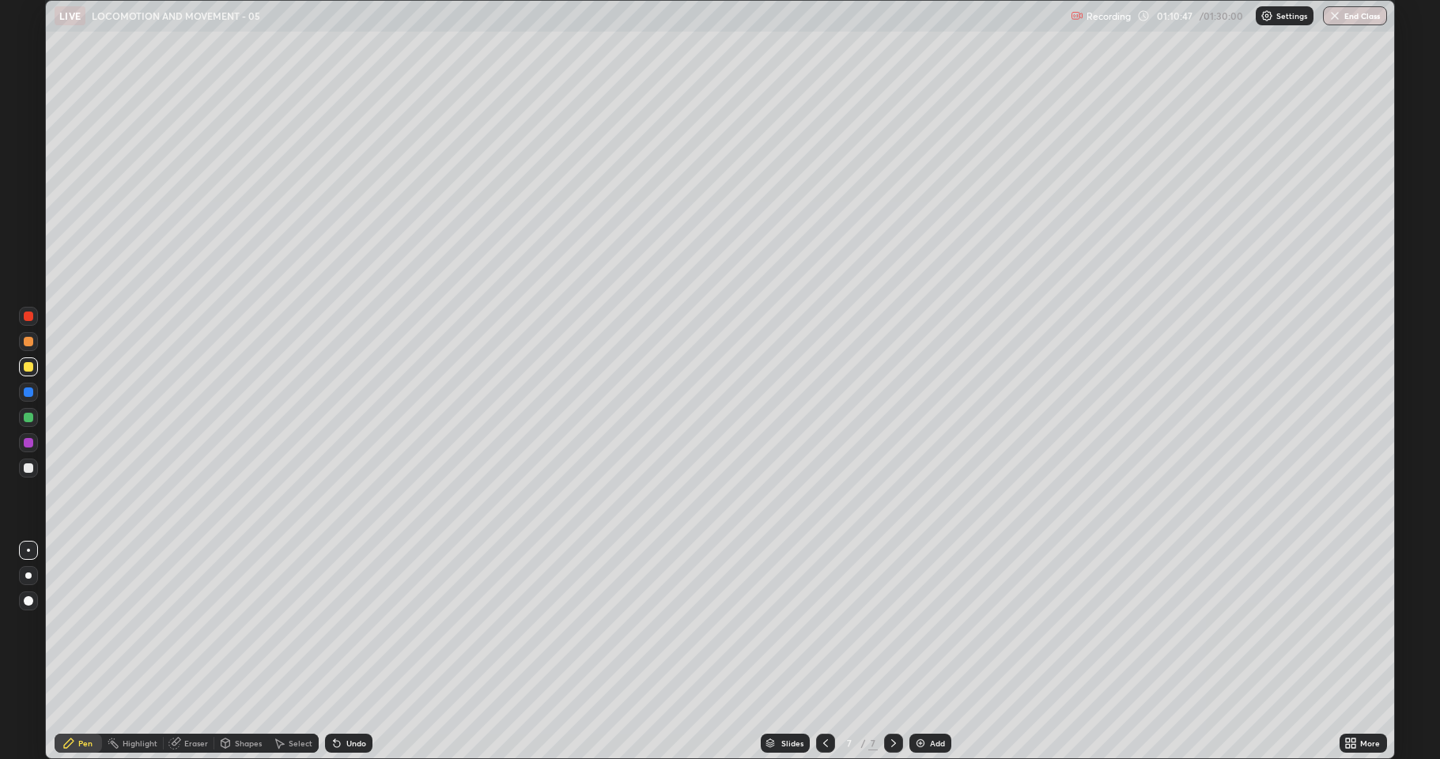
click at [354, 652] on div "Undo" at bounding box center [356, 744] width 20 height 8
click at [348, 652] on div "Undo" at bounding box center [356, 744] width 20 height 8
click at [35, 465] on div at bounding box center [28, 468] width 19 height 19
click at [32, 366] on div at bounding box center [28, 366] width 9 height 9
click at [30, 471] on div at bounding box center [28, 467] width 9 height 9
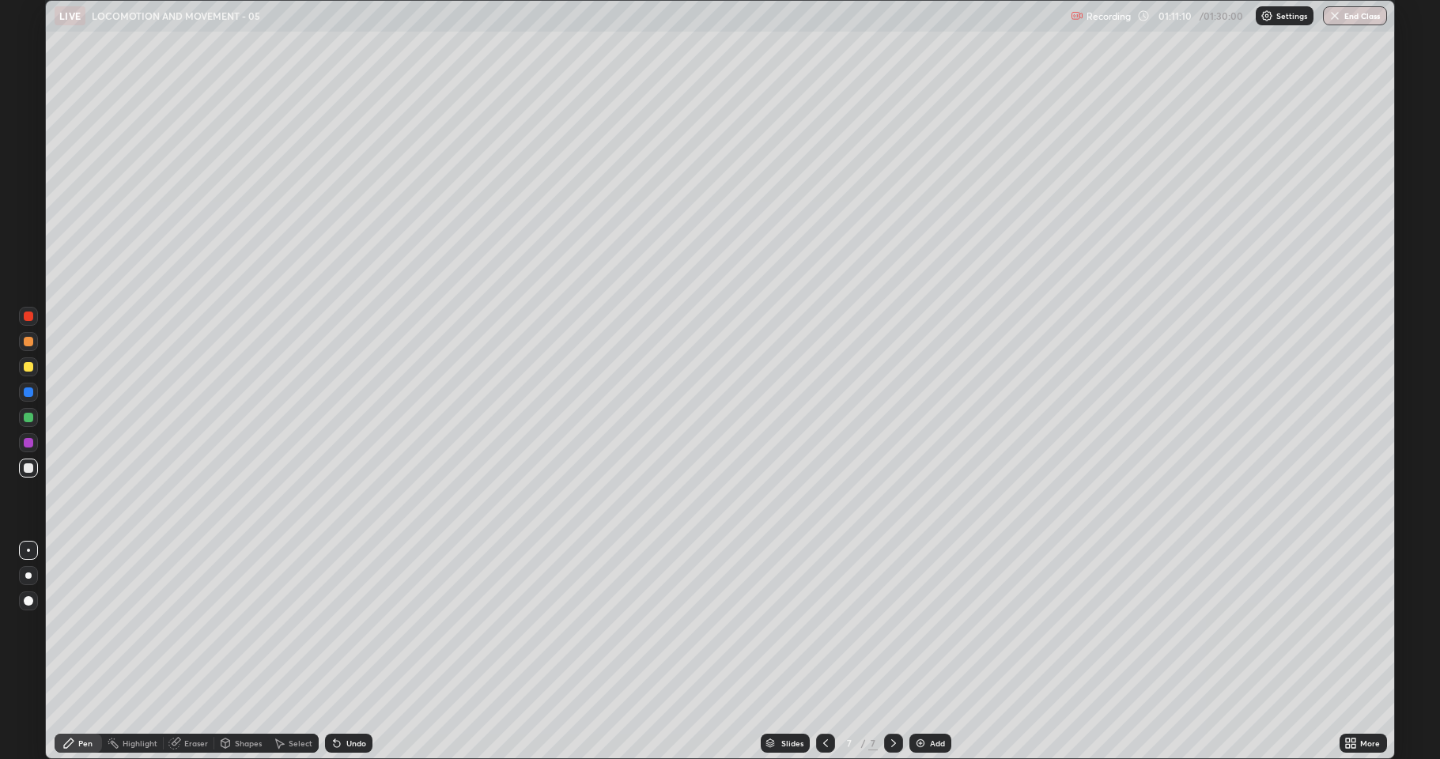
click at [22, 418] on div at bounding box center [28, 417] width 19 height 19
click at [28, 475] on div at bounding box center [28, 468] width 19 height 19
click at [25, 364] on div at bounding box center [28, 366] width 9 height 9
click at [27, 392] on div at bounding box center [28, 392] width 9 height 9
click at [249, 652] on div "Shapes" at bounding box center [241, 743] width 54 height 19
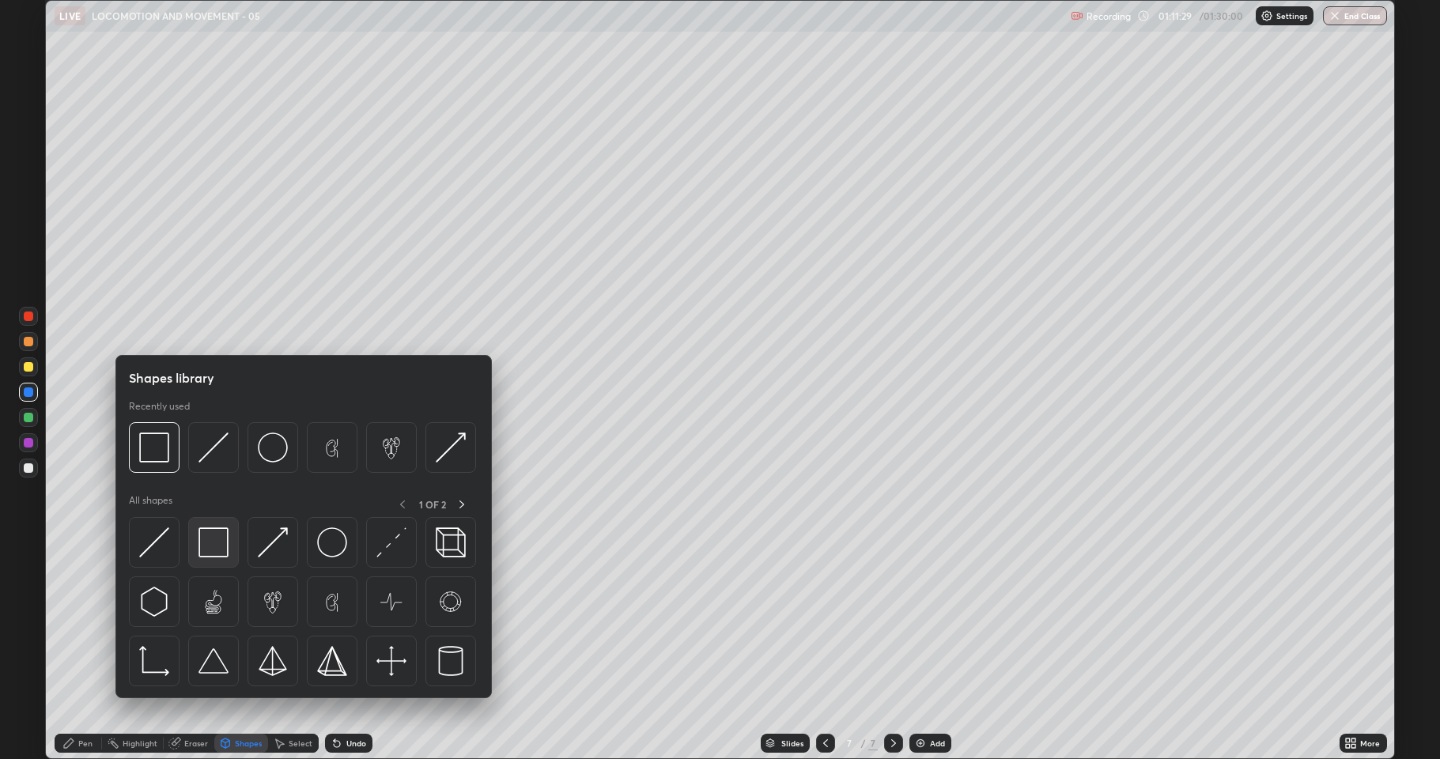
click at [203, 530] on img at bounding box center [214, 543] width 30 height 30
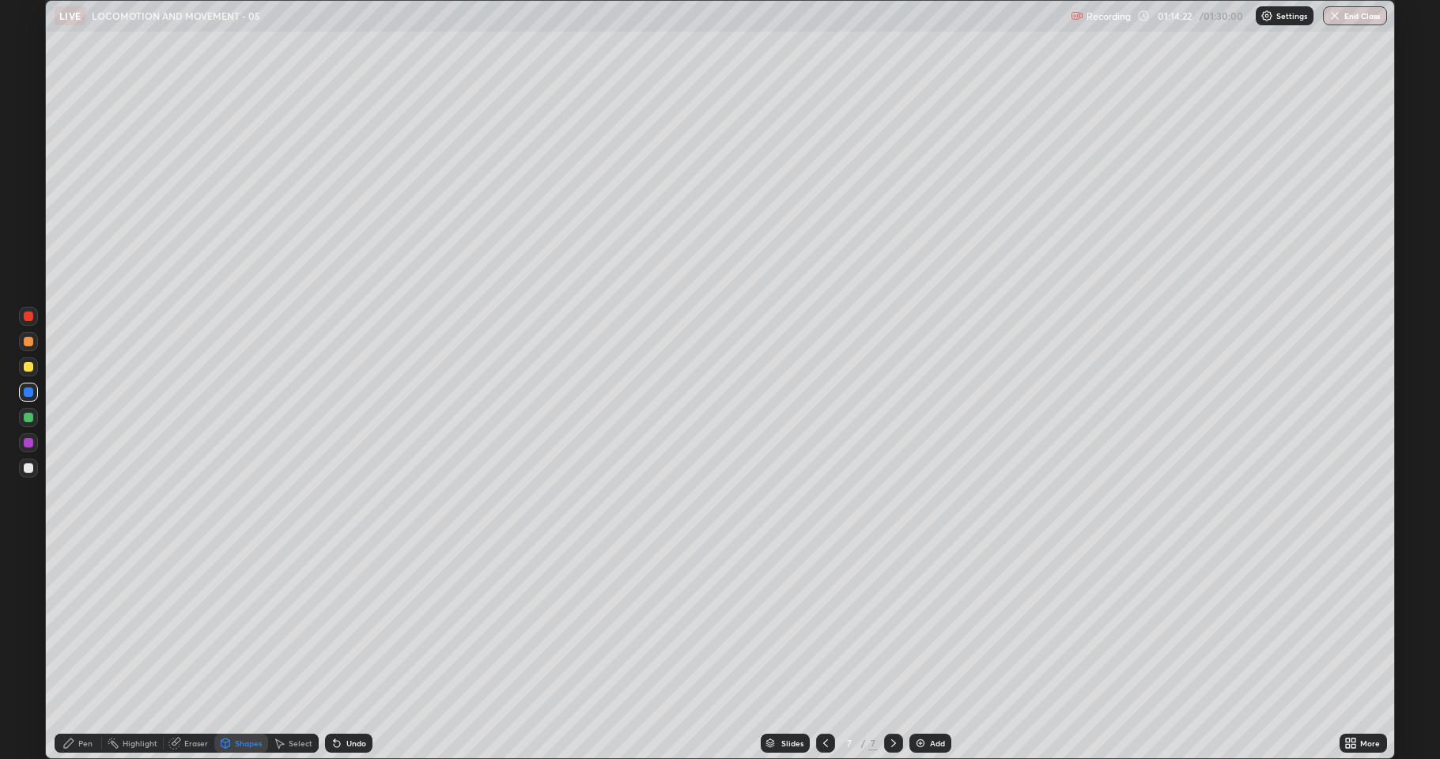
click at [825, 652] on icon at bounding box center [825, 743] width 13 height 13
click at [297, 652] on div "Select" at bounding box center [301, 744] width 24 height 8
click at [229, 652] on icon at bounding box center [225, 743] width 13 height 13
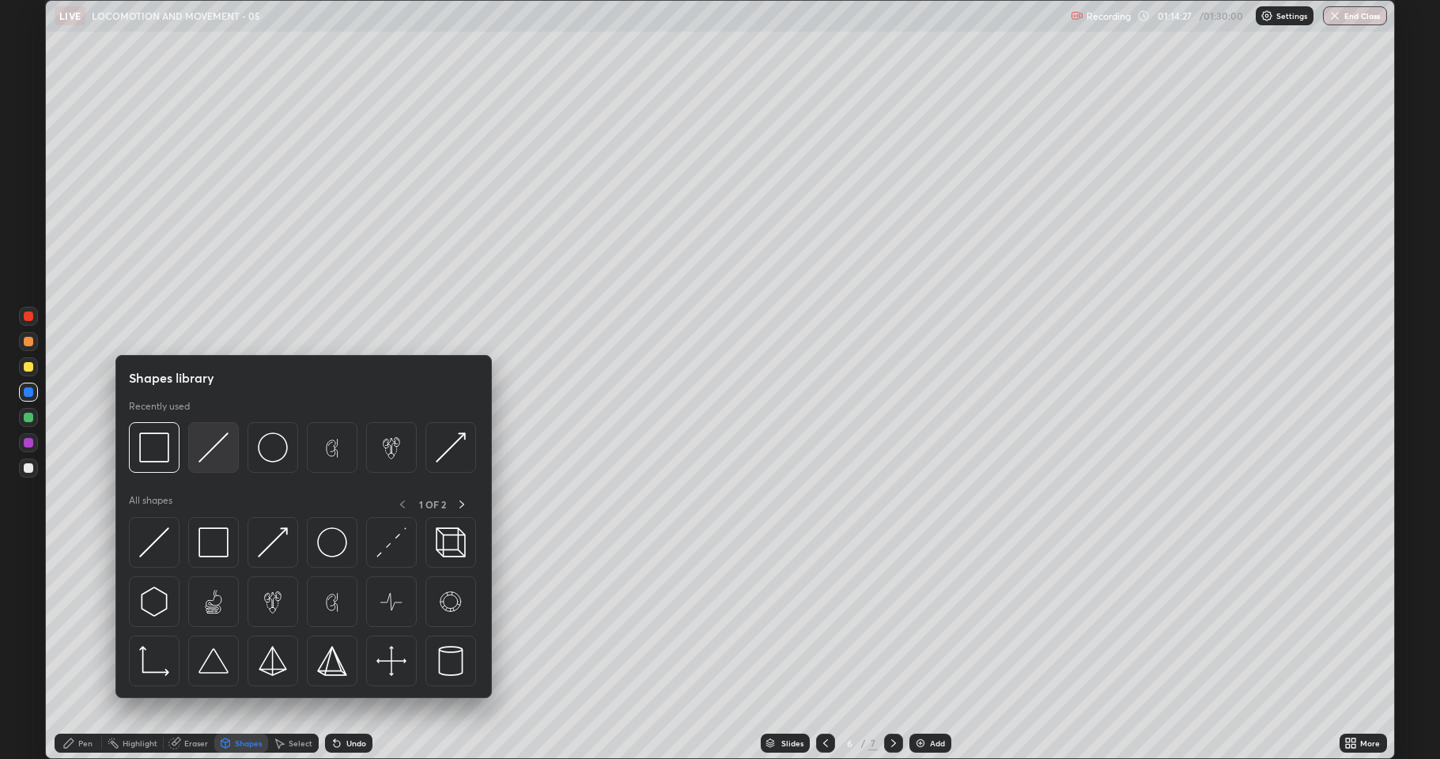
click at [202, 460] on img at bounding box center [214, 448] width 30 height 30
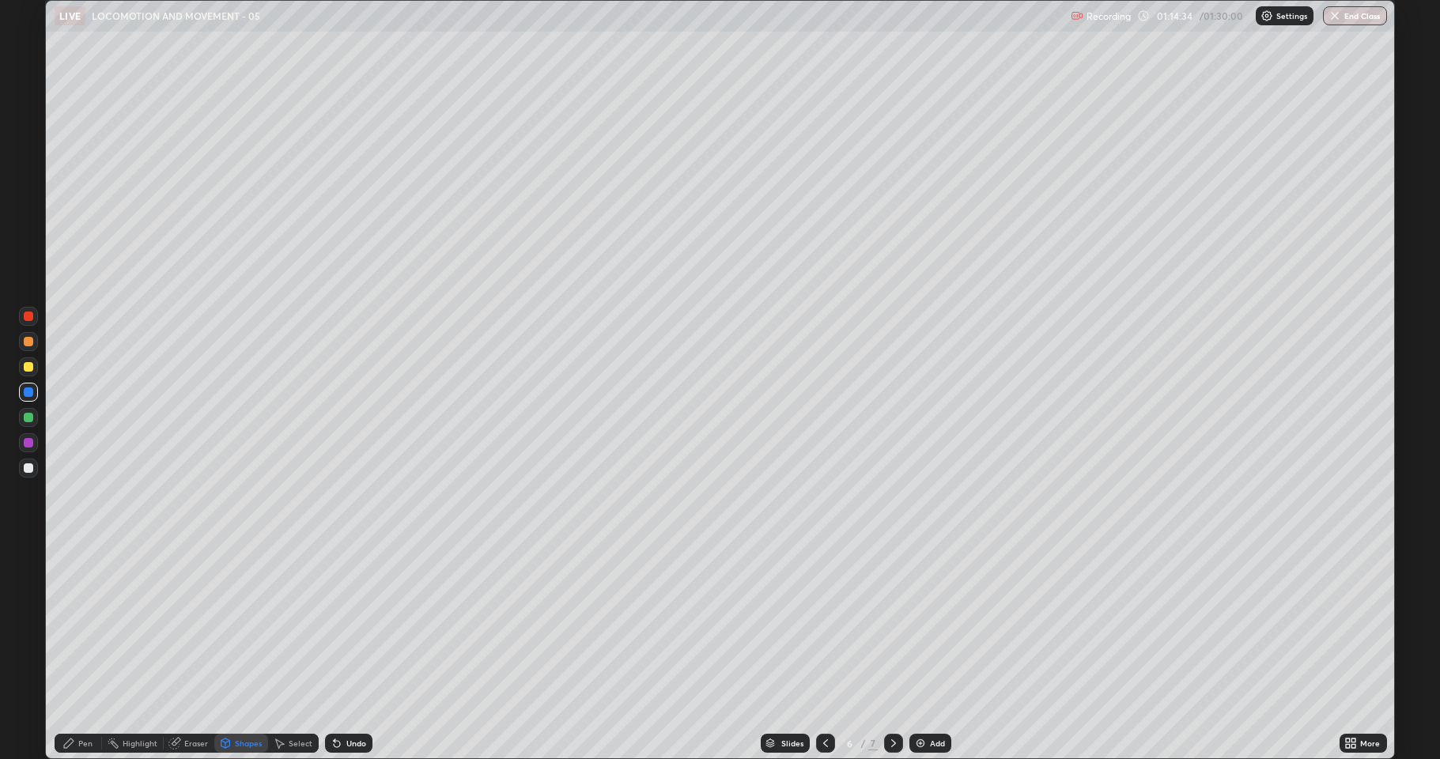
click at [85, 652] on div "Pen" at bounding box center [85, 744] width 14 height 8
click at [929, 652] on div "Add" at bounding box center [931, 743] width 42 height 19
click at [342, 652] on div "Undo" at bounding box center [348, 743] width 47 height 19
click at [338, 652] on div "Undo" at bounding box center [348, 743] width 47 height 19
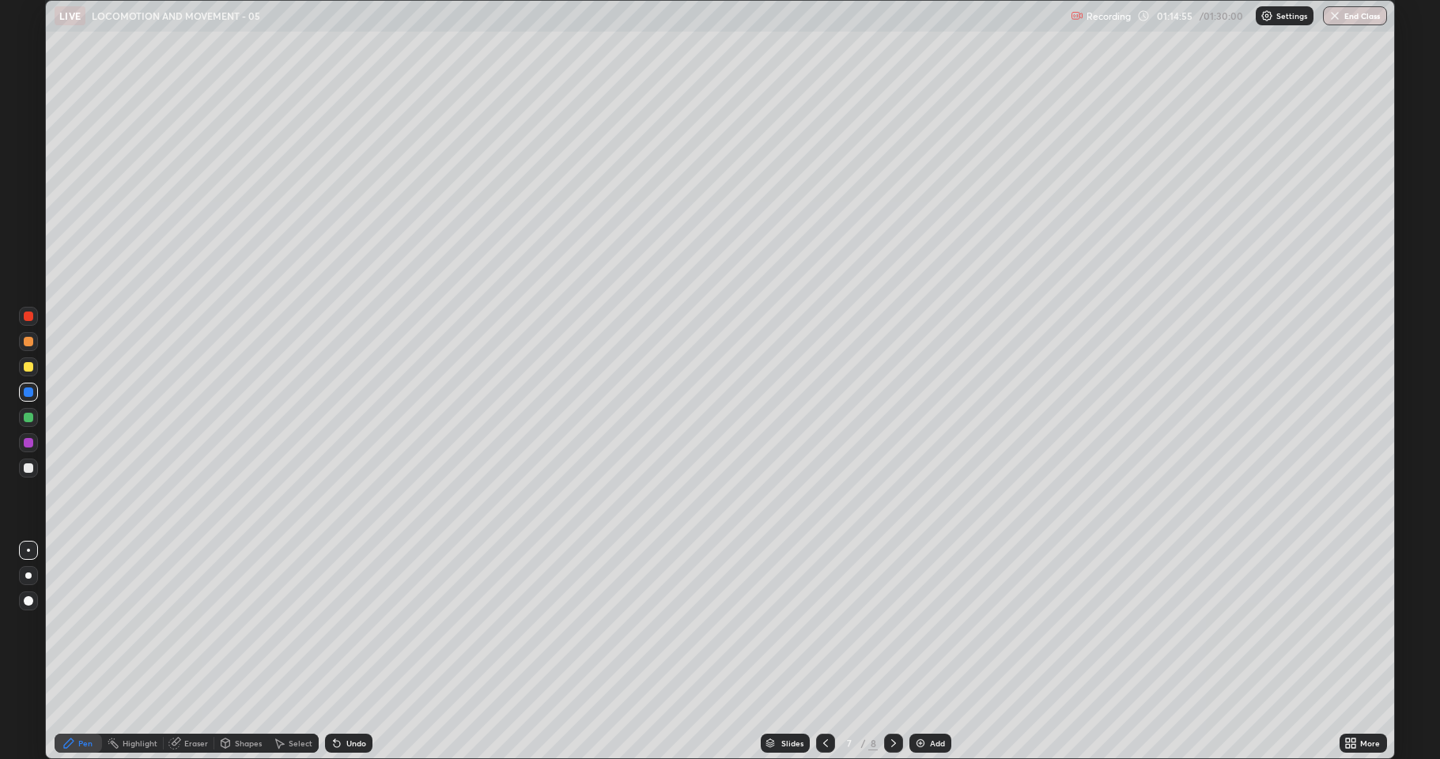
click at [347, 652] on div "Undo" at bounding box center [356, 744] width 20 height 8
click at [350, 652] on div "Undo" at bounding box center [356, 744] width 20 height 8
click at [354, 652] on div "Undo" at bounding box center [356, 744] width 20 height 8
click at [824, 652] on icon at bounding box center [825, 743] width 13 height 13
click at [820, 652] on icon at bounding box center [825, 743] width 13 height 13
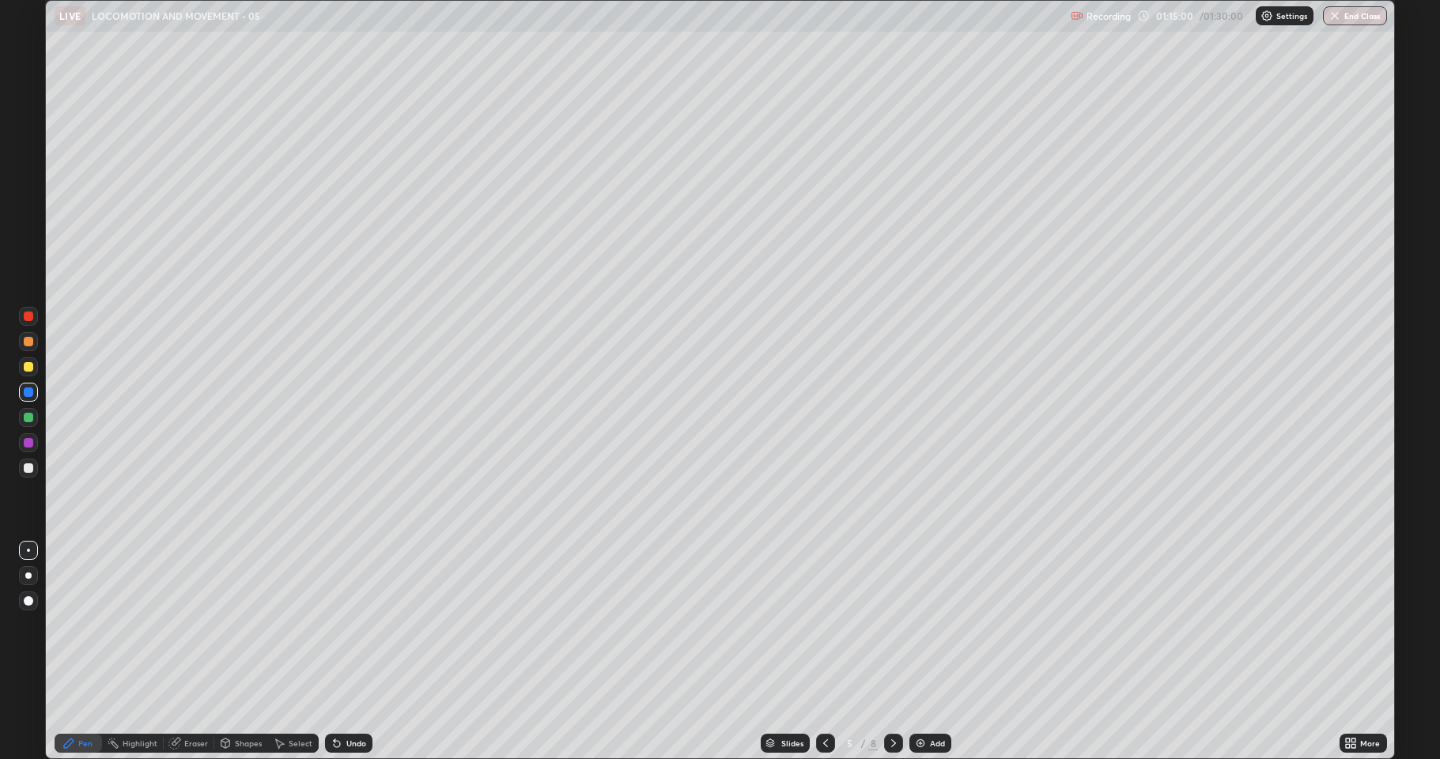
click at [890, 652] on icon at bounding box center [893, 743] width 13 height 13
click at [244, 652] on div "Shapes" at bounding box center [248, 744] width 27 height 8
click at [227, 652] on icon at bounding box center [225, 743] width 9 height 9
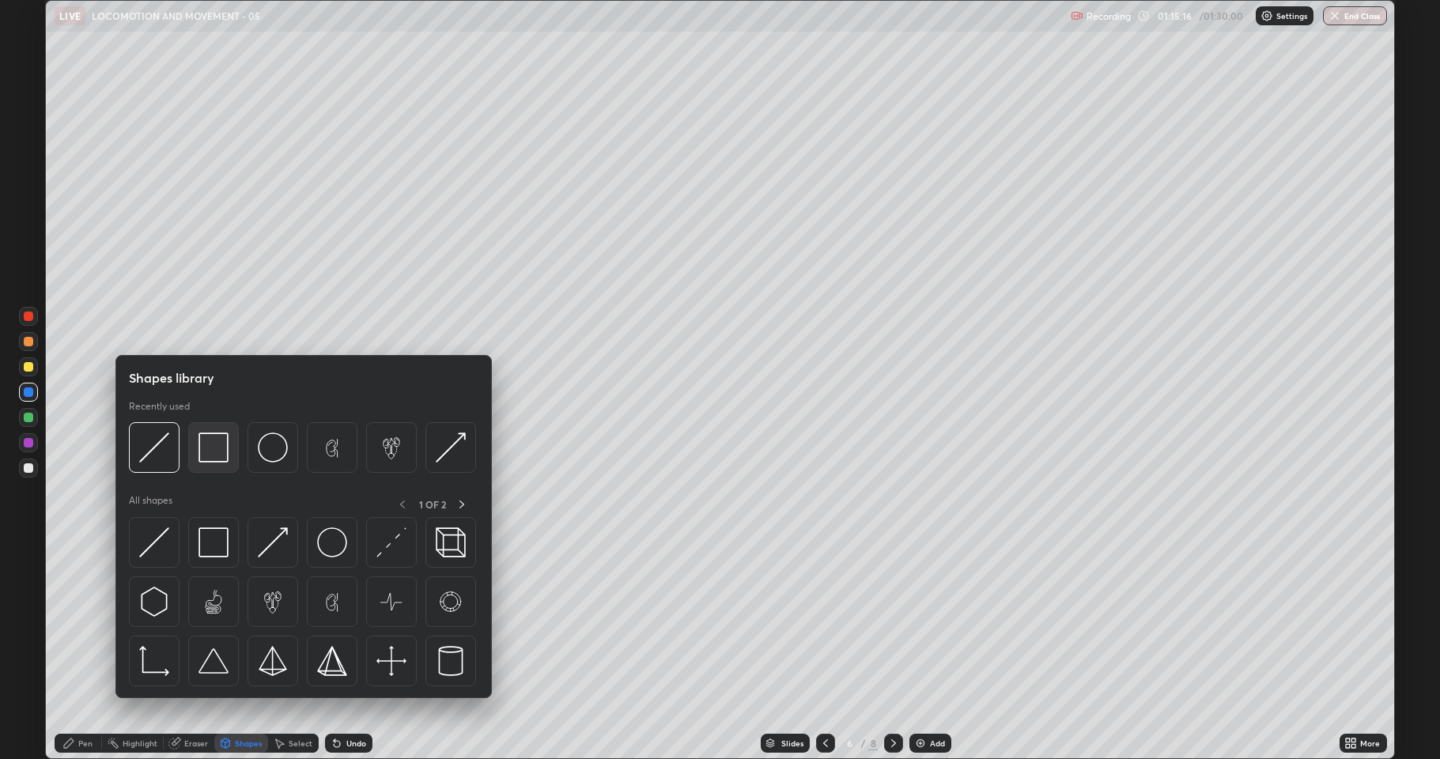
click at [205, 448] on img at bounding box center [214, 448] width 30 height 30
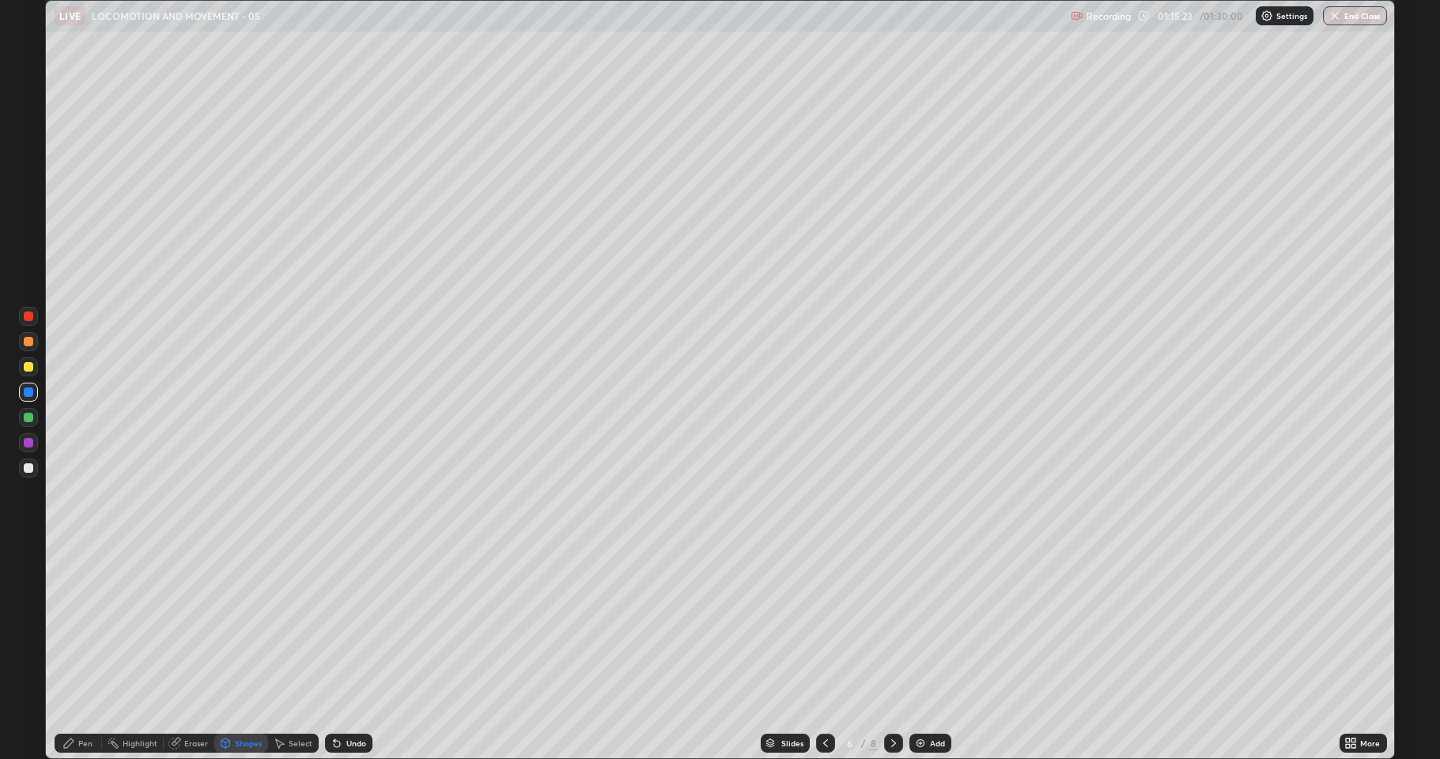
click at [179, 652] on icon at bounding box center [174, 743] width 13 height 13
click at [82, 652] on div "Pen" at bounding box center [85, 744] width 14 height 8
click at [335, 652] on icon at bounding box center [337, 744] width 6 height 6
click at [339, 652] on div "Undo" at bounding box center [348, 743] width 47 height 19
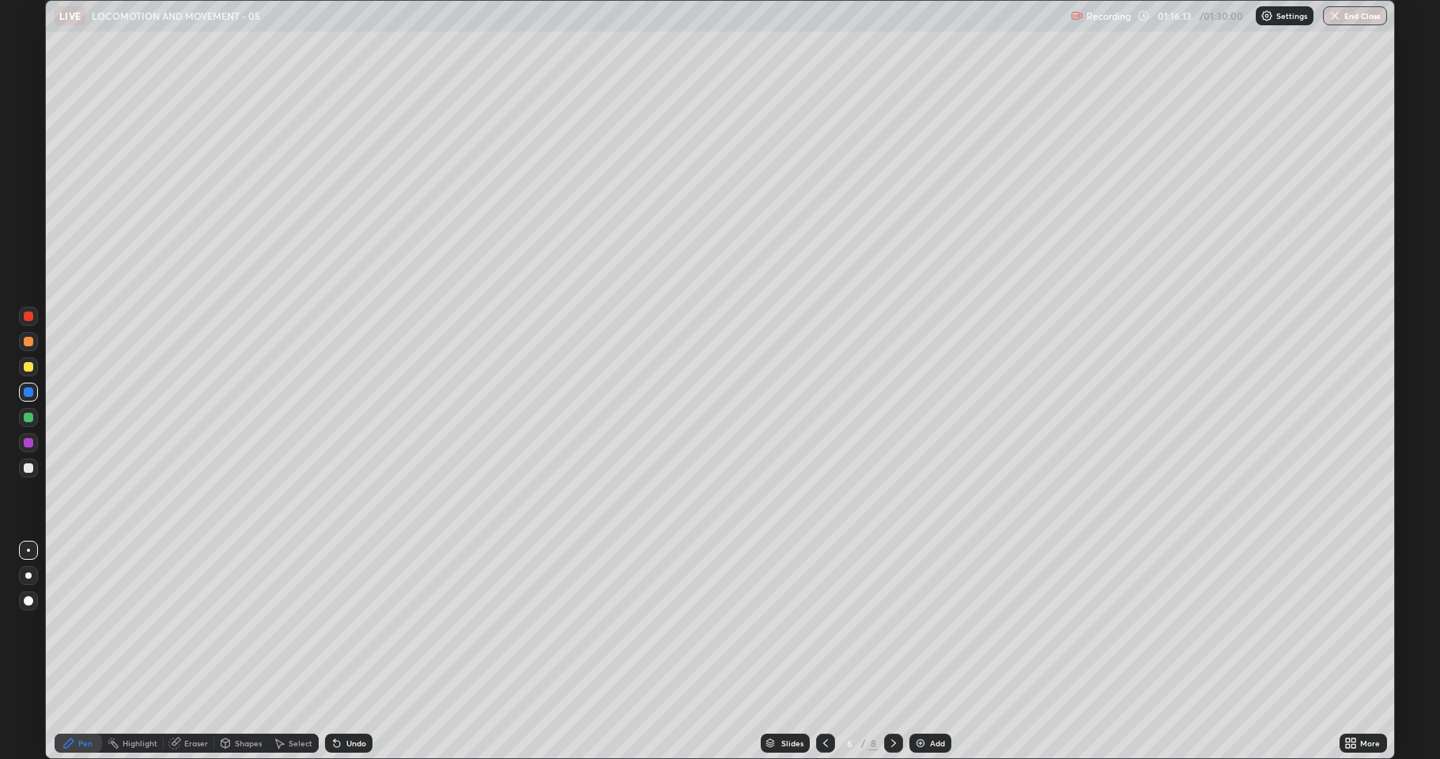
click at [339, 652] on div "Undo" at bounding box center [348, 743] width 47 height 19
click at [335, 652] on icon at bounding box center [337, 744] width 6 height 6
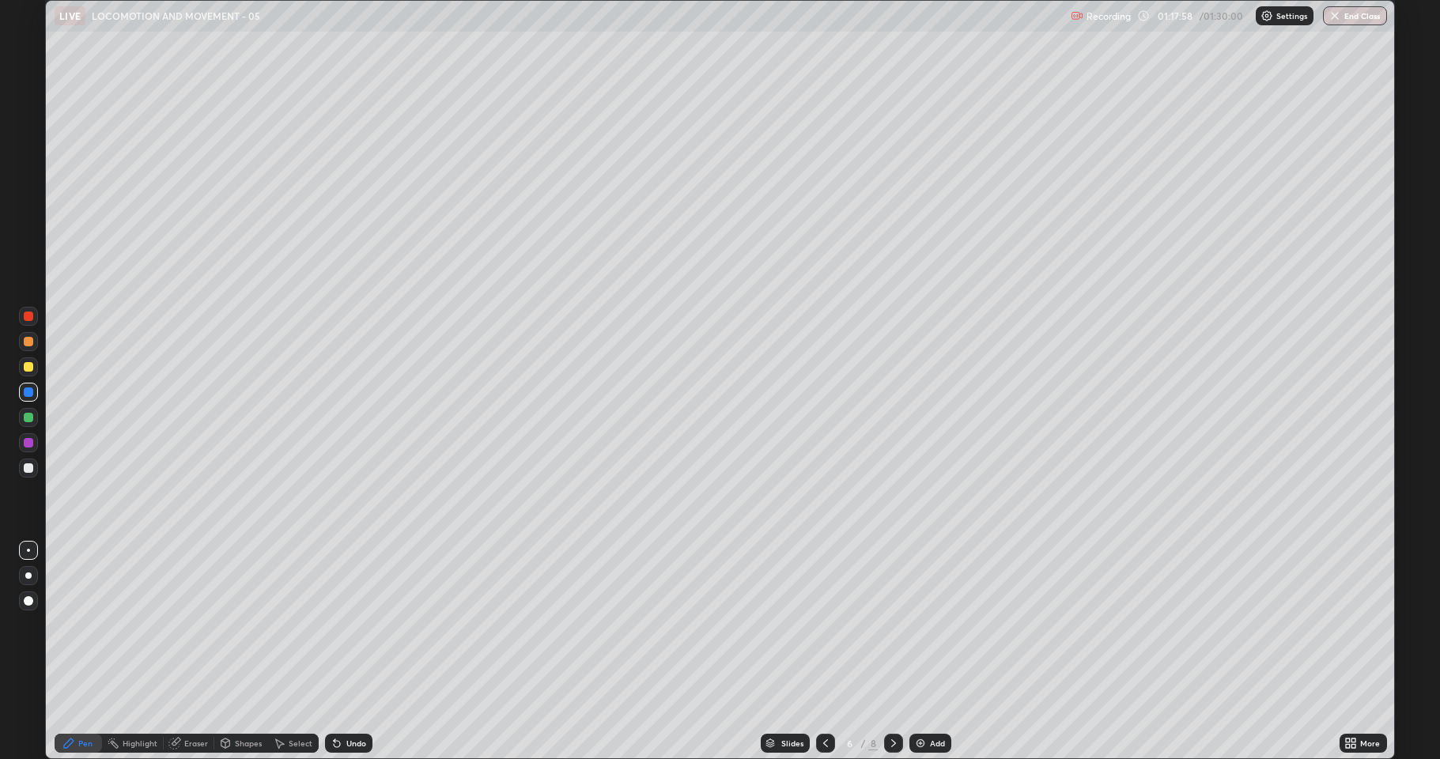
click at [900, 652] on div at bounding box center [893, 743] width 19 height 19
click at [892, 652] on icon at bounding box center [893, 743] width 13 height 13
click at [32, 472] on div at bounding box center [28, 468] width 19 height 19
click at [27, 418] on div at bounding box center [28, 417] width 9 height 9
click at [28, 472] on div at bounding box center [28, 467] width 9 height 9
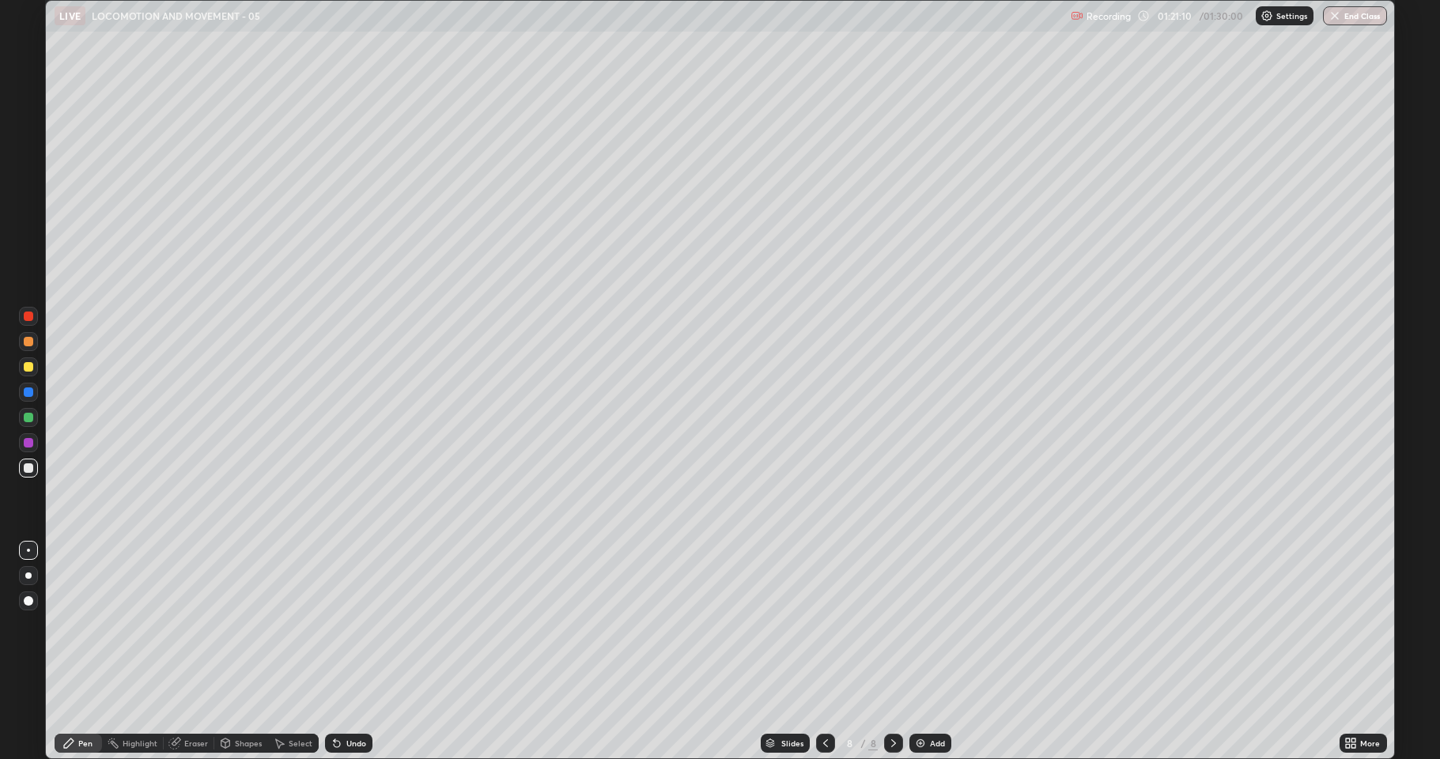
click at [340, 652] on icon at bounding box center [337, 743] width 13 height 13
click at [354, 652] on div "Undo" at bounding box center [348, 743] width 47 height 19
click at [351, 652] on div "Undo" at bounding box center [348, 743] width 47 height 19
click at [26, 415] on div at bounding box center [28, 417] width 9 height 9
click at [31, 469] on div at bounding box center [28, 467] width 9 height 9
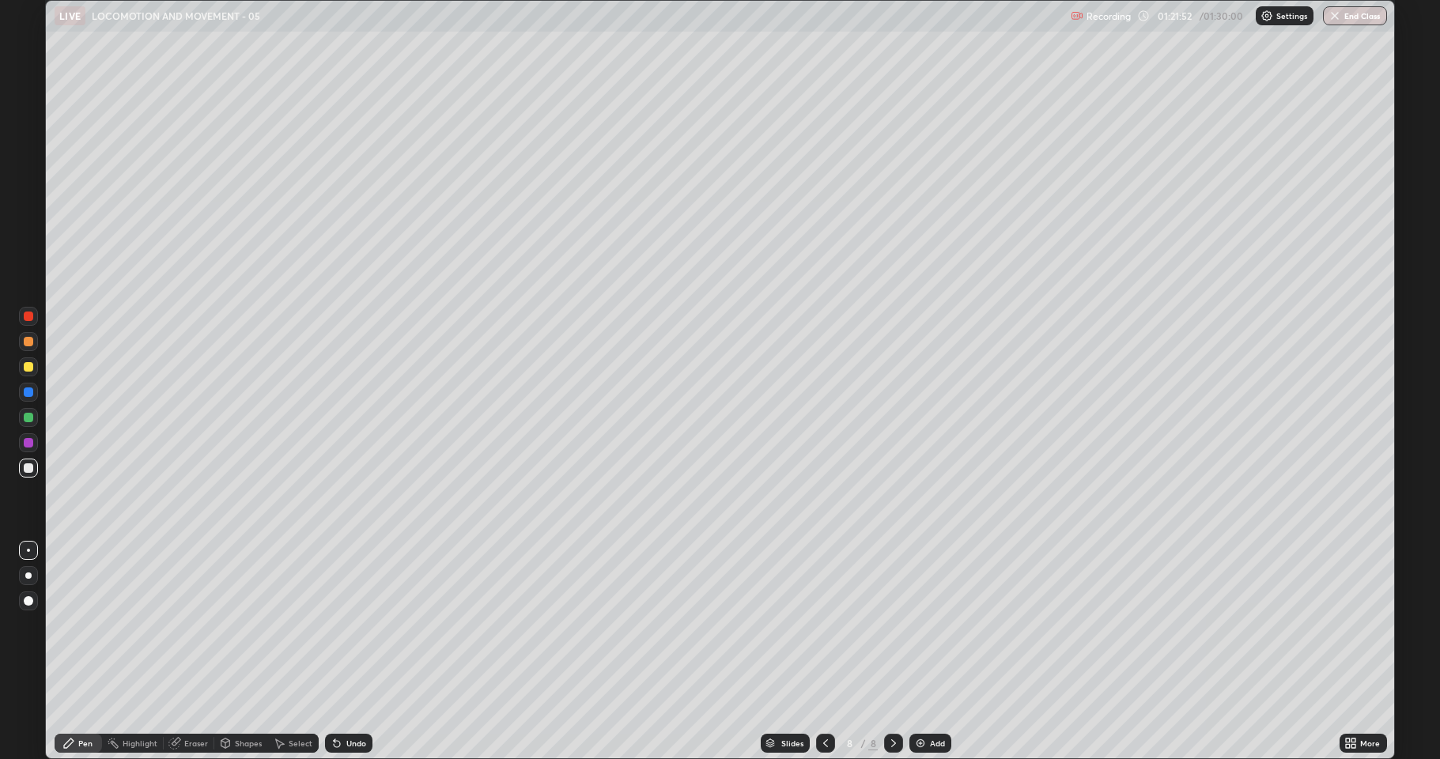
click at [28, 369] on div at bounding box center [28, 366] width 9 height 9
click at [27, 468] on div at bounding box center [28, 467] width 9 height 9
click at [1360, 16] on button "End Class" at bounding box center [1356, 15] width 62 height 19
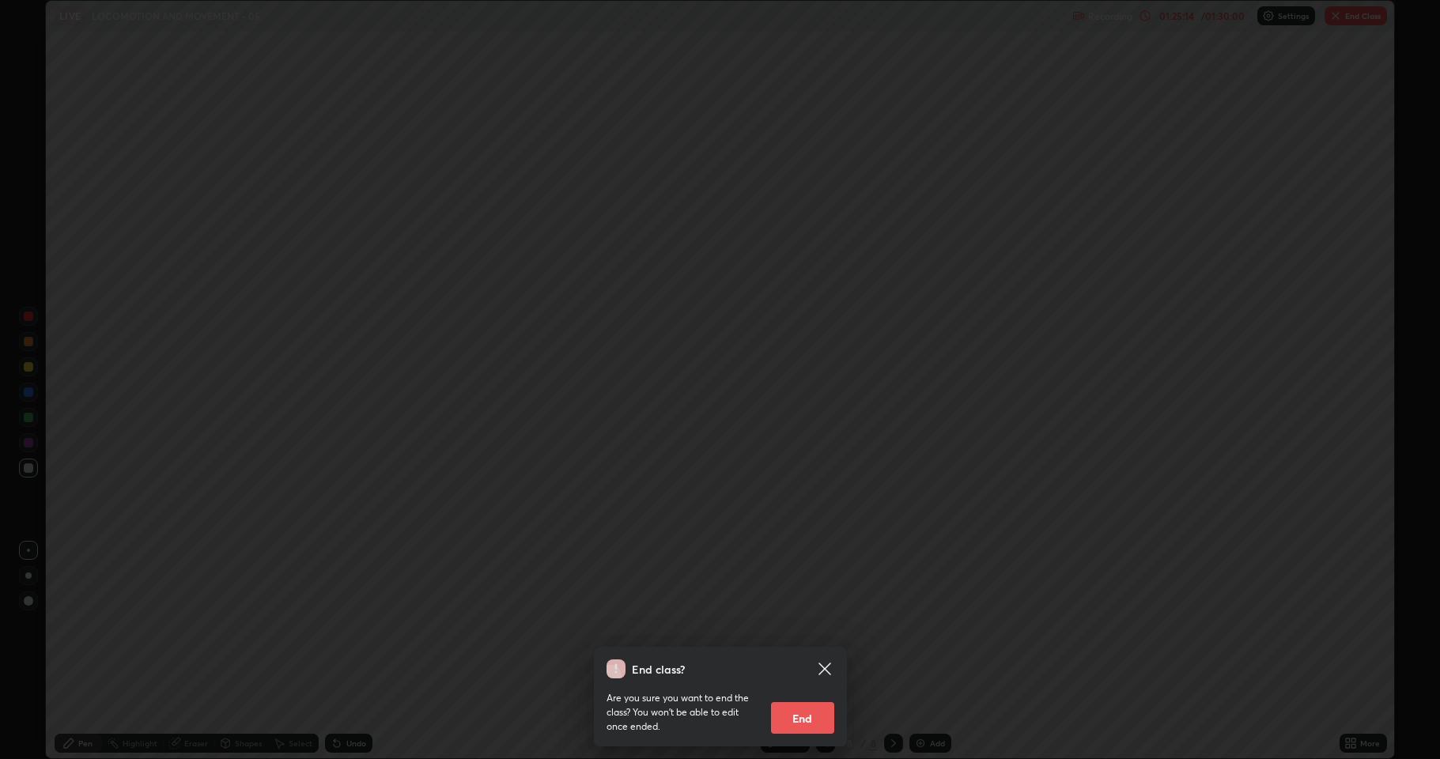
click at [815, 652] on button "End" at bounding box center [802, 718] width 63 height 32
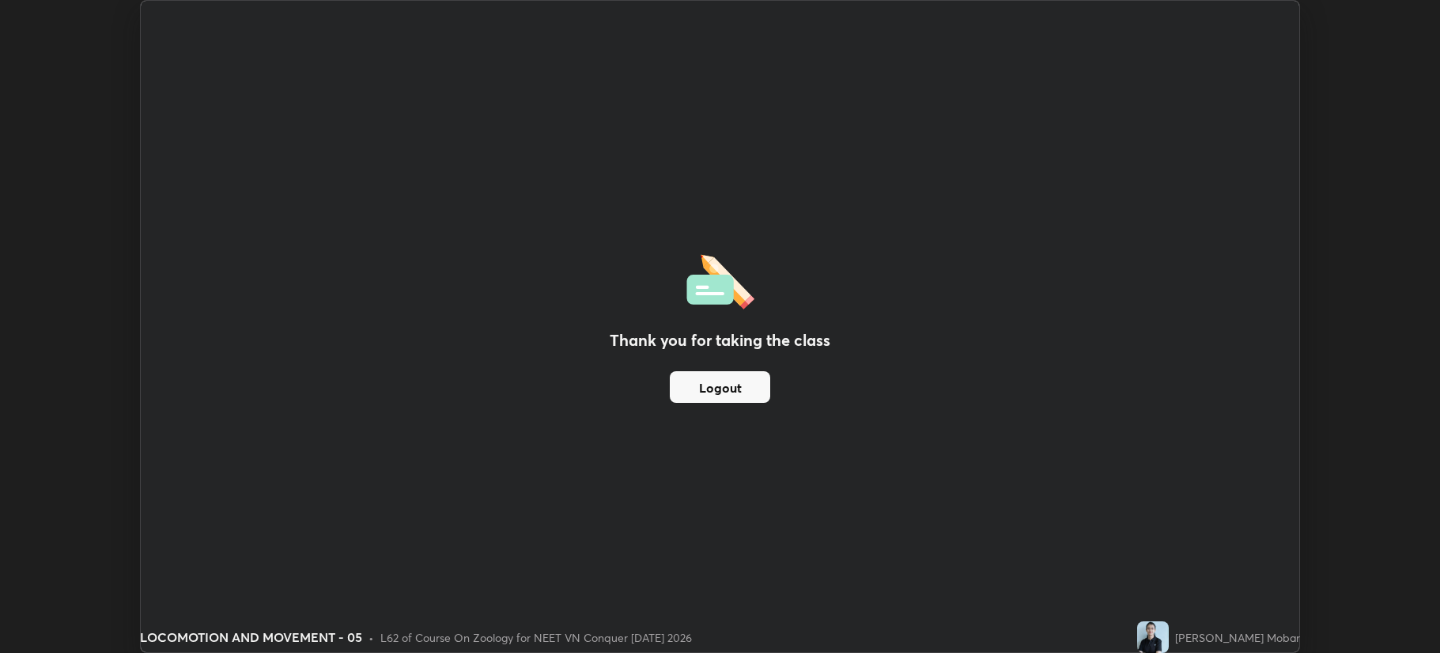
scroll to position [78440, 77652]
